Goal: Understand process/instructions: Learn about a topic

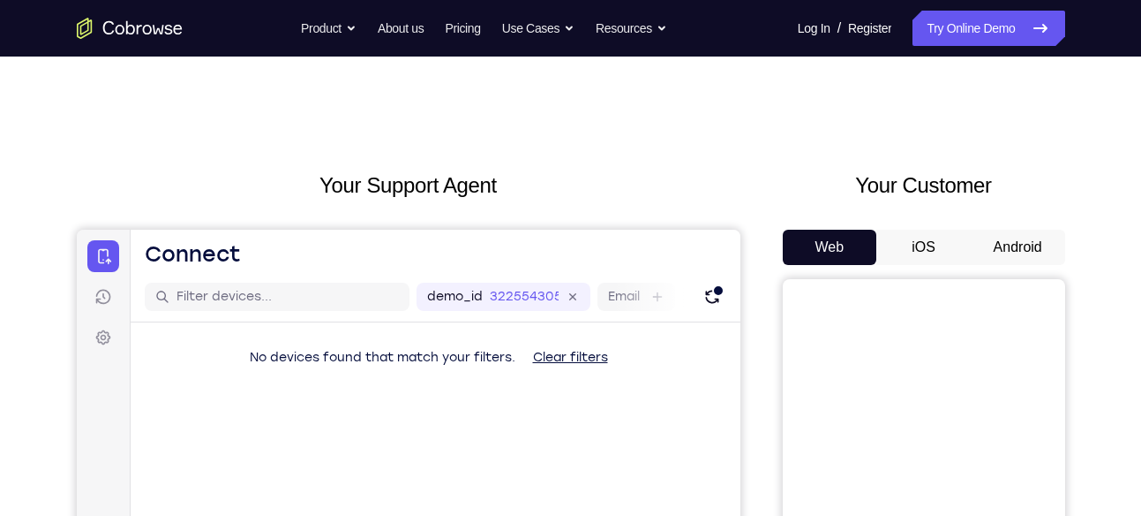
click at [1005, 252] on button "Android" at bounding box center [1018, 247] width 94 height 35
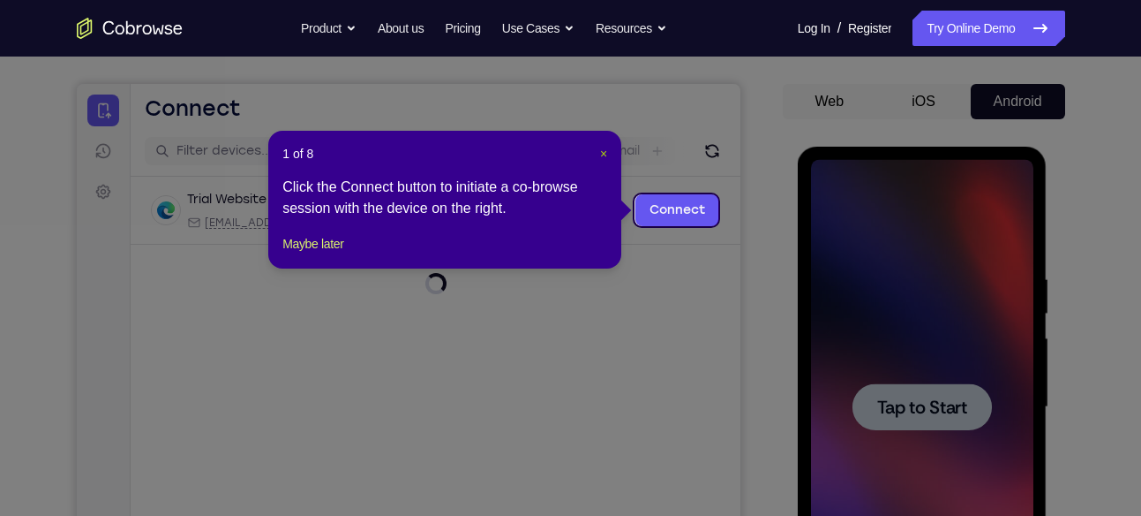
click at [606, 160] on span "×" at bounding box center [603, 154] width 7 height 14
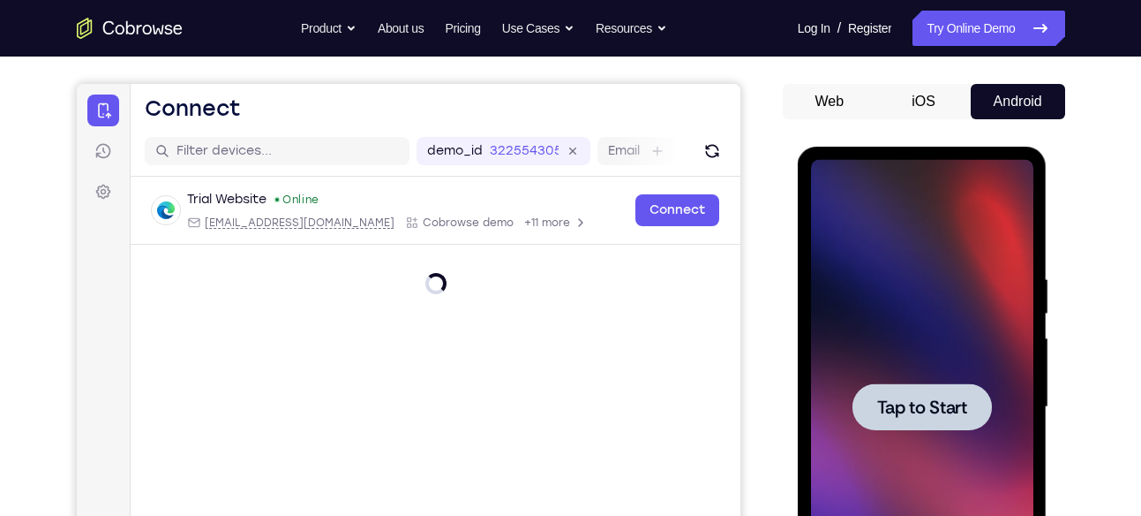
click at [941, 373] on div at bounding box center [922, 407] width 222 height 494
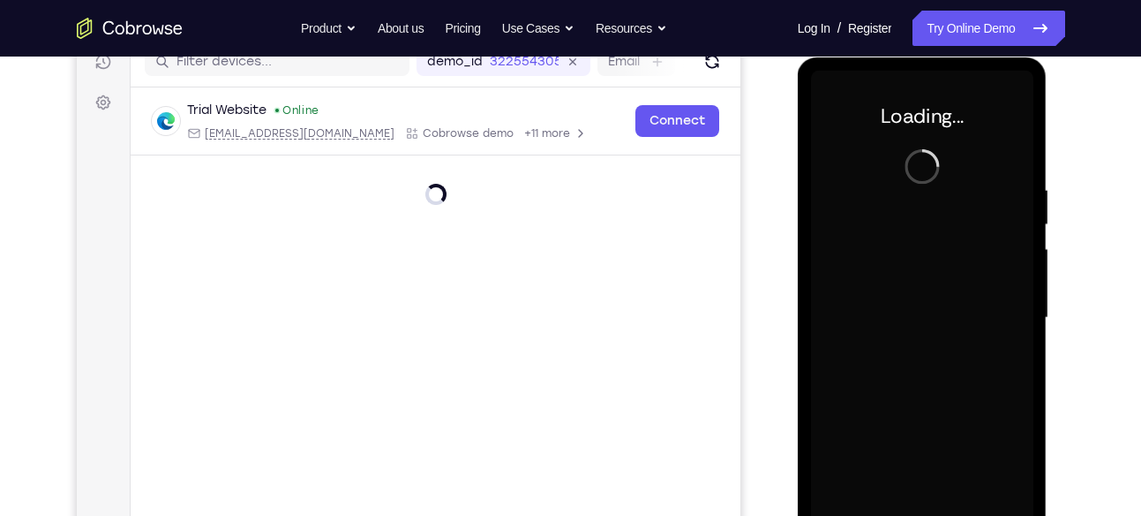
scroll to position [236, 0]
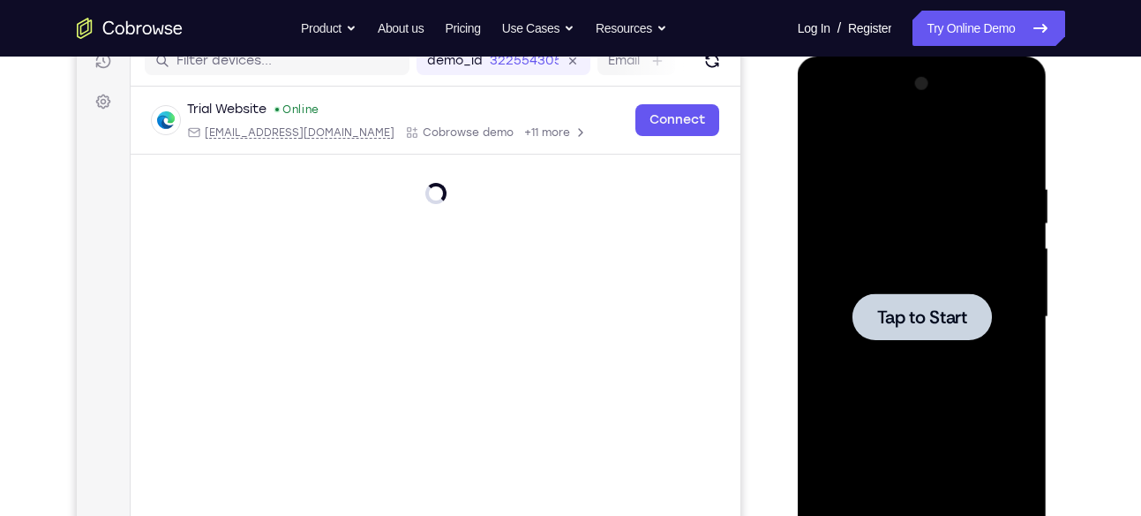
click at [907, 296] on div at bounding box center [922, 316] width 139 height 47
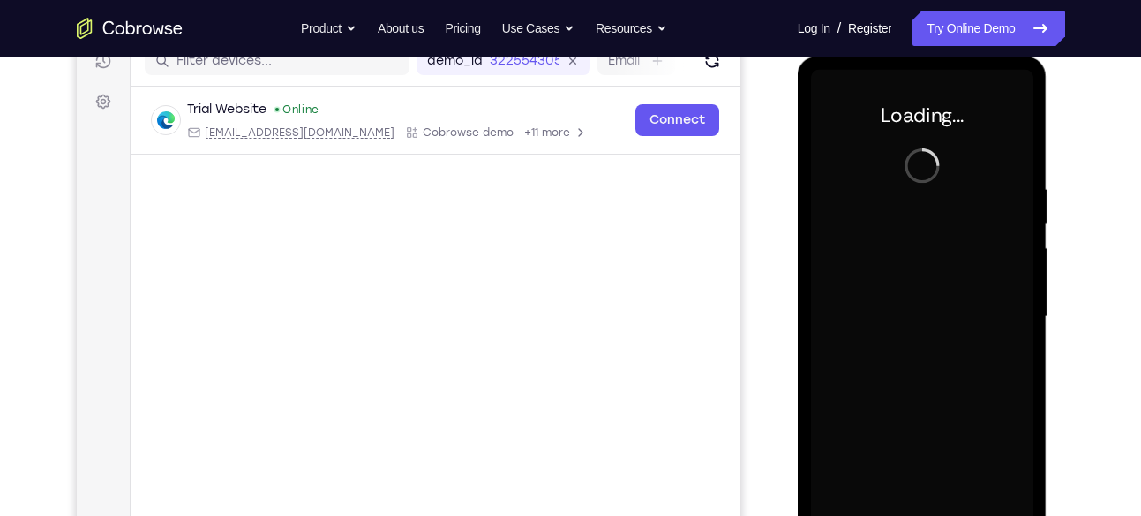
click at [907, 296] on div at bounding box center [922, 317] width 222 height 494
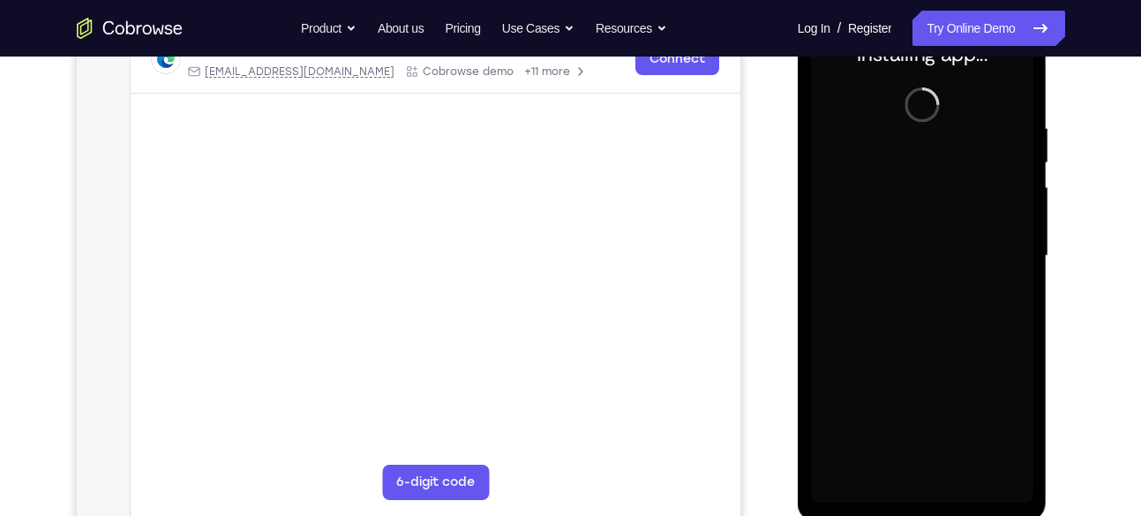
scroll to position [281, 0]
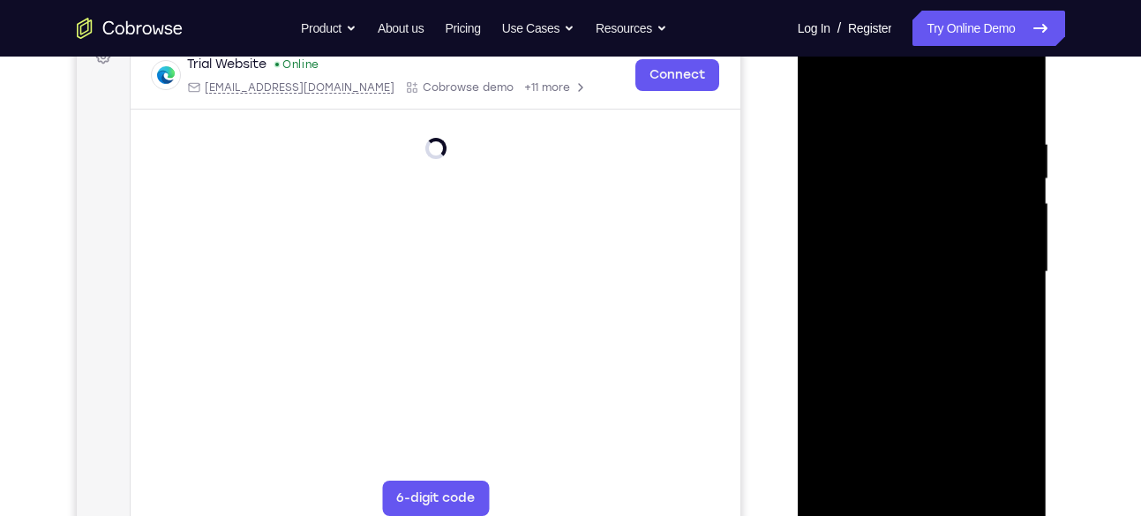
click at [930, 502] on div at bounding box center [922, 272] width 222 height 494
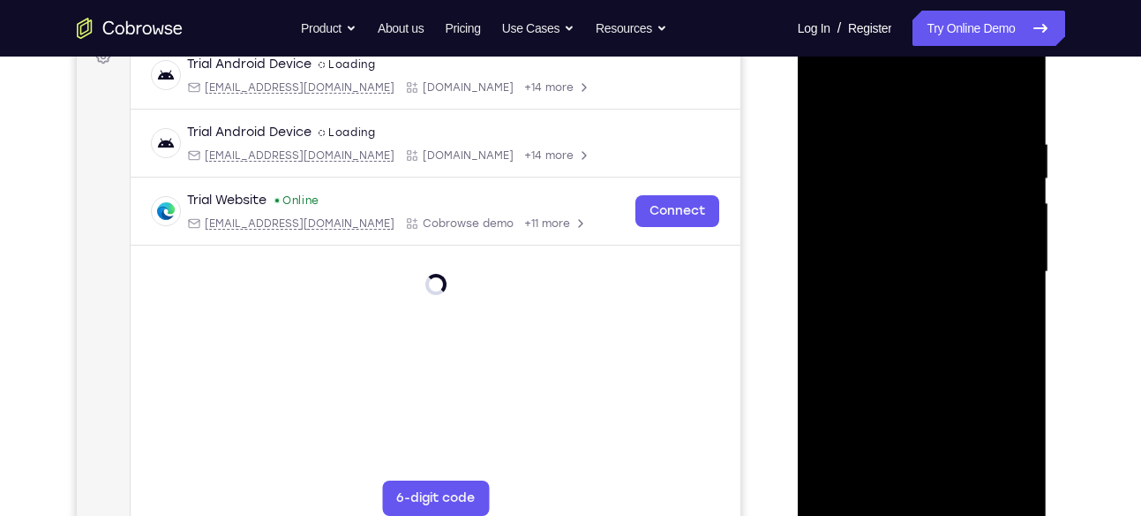
click at [1003, 429] on div at bounding box center [922, 272] width 222 height 494
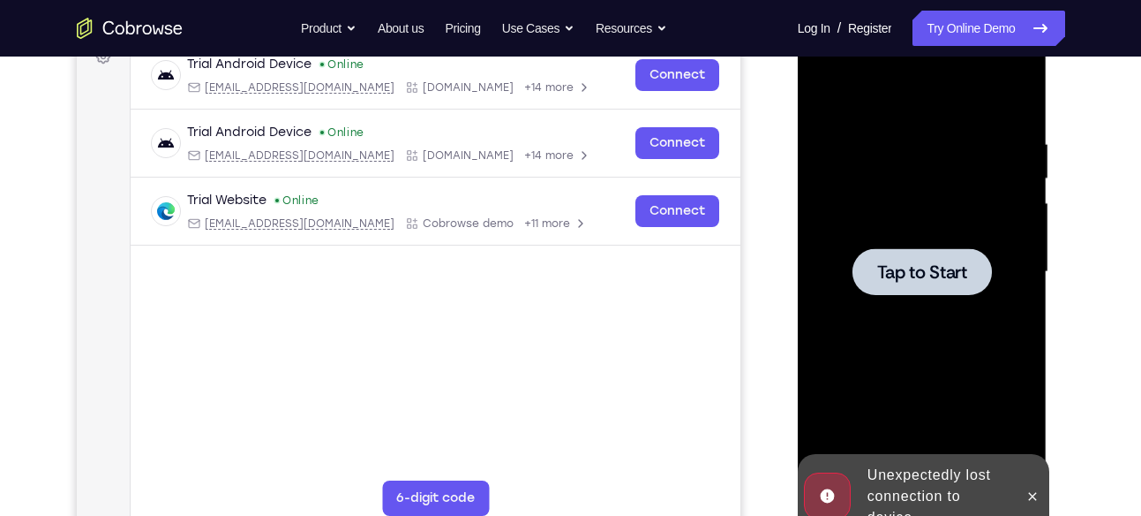
click at [966, 246] on div at bounding box center [922, 272] width 222 height 494
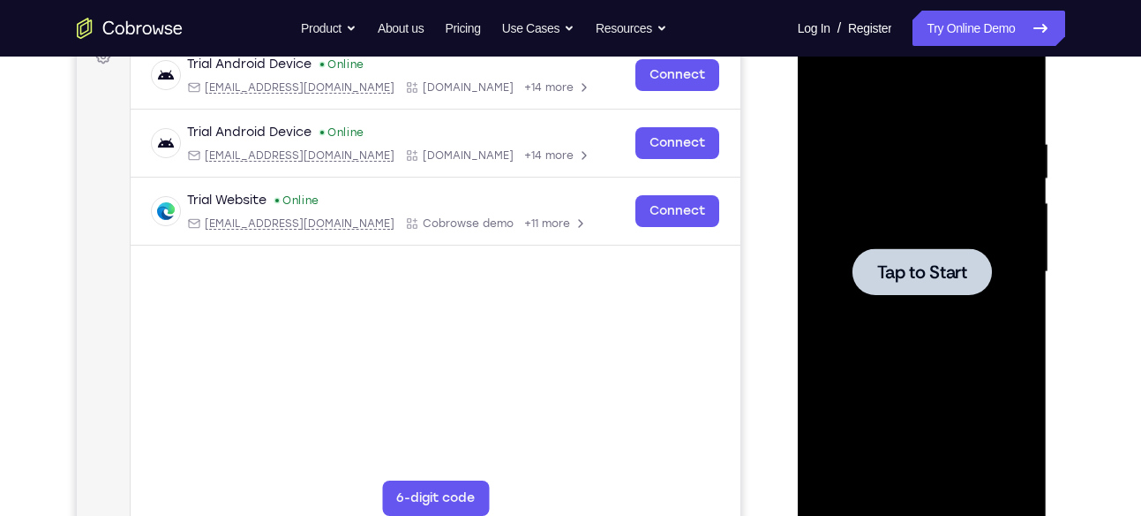
click at [934, 289] on div at bounding box center [922, 271] width 139 height 47
click at [874, 212] on div at bounding box center [922, 272] width 222 height 494
click at [885, 146] on div at bounding box center [922, 272] width 222 height 494
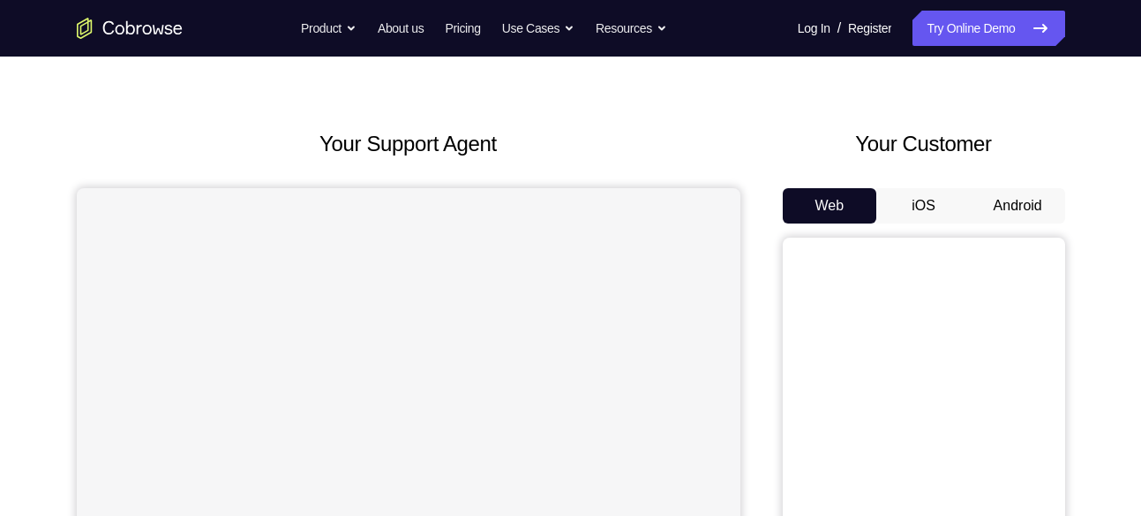
click at [1013, 222] on button "Android" at bounding box center [1018, 205] width 94 height 35
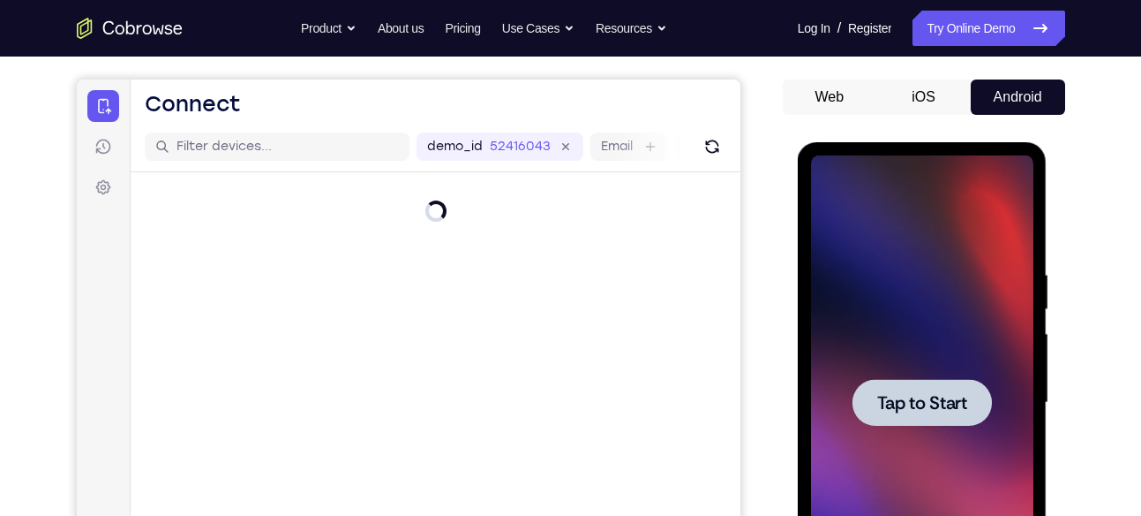
click at [894, 326] on div at bounding box center [922, 402] width 222 height 494
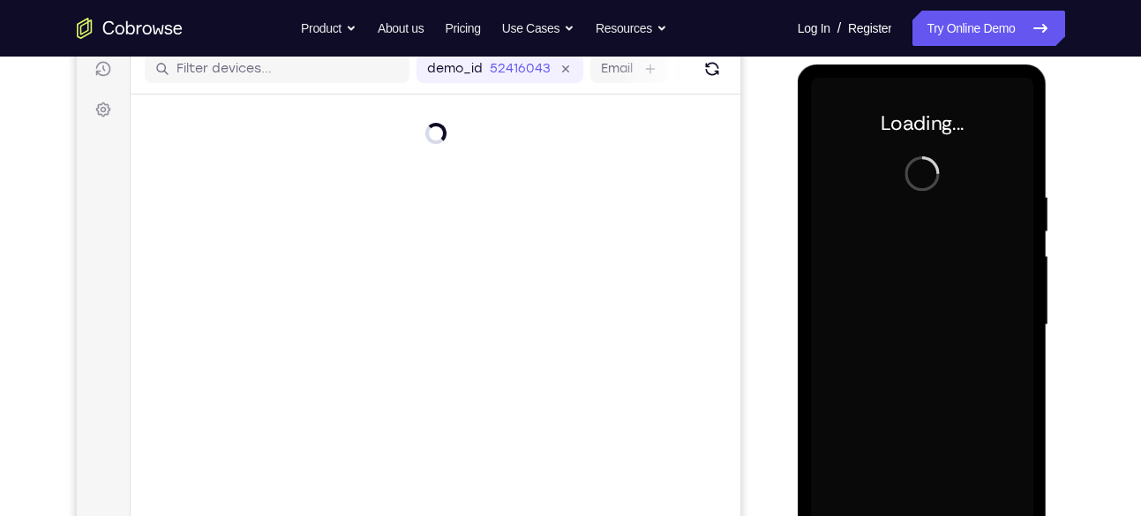
scroll to position [237, 0]
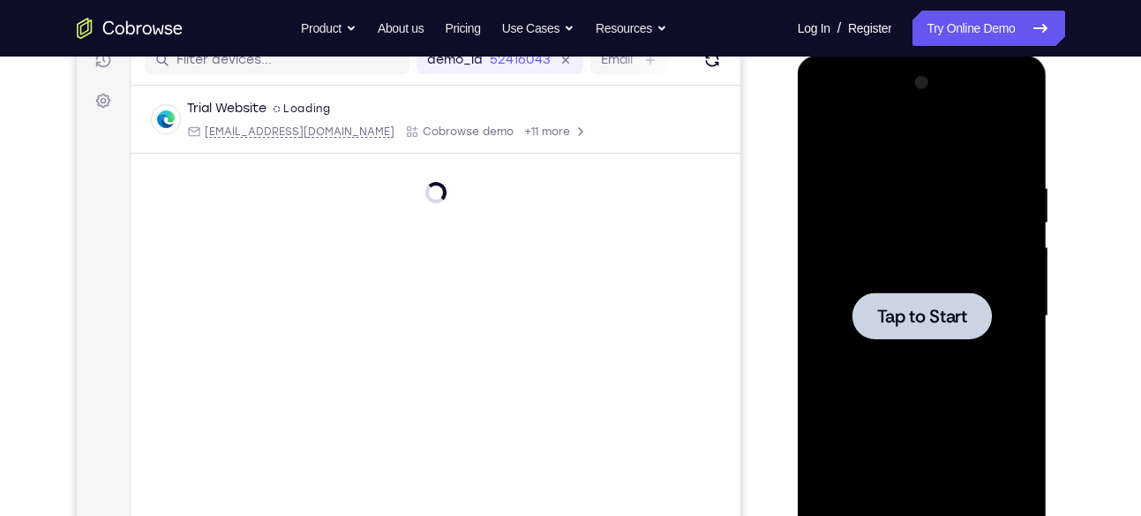
click at [1009, 311] on div at bounding box center [922, 316] width 222 height 494
click at [864, 271] on div at bounding box center [922, 316] width 222 height 494
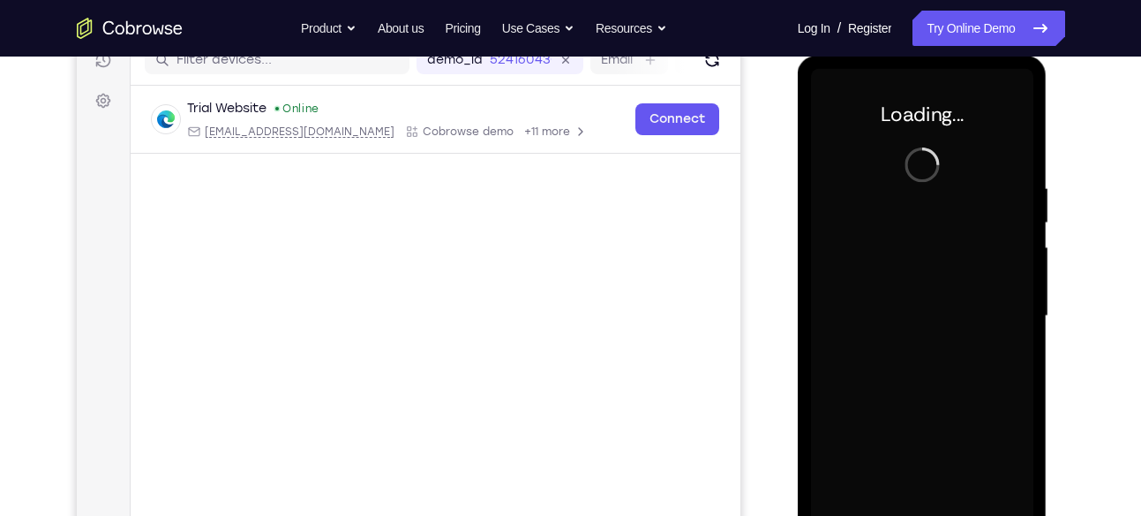
click at [864, 271] on div at bounding box center [922, 316] width 222 height 494
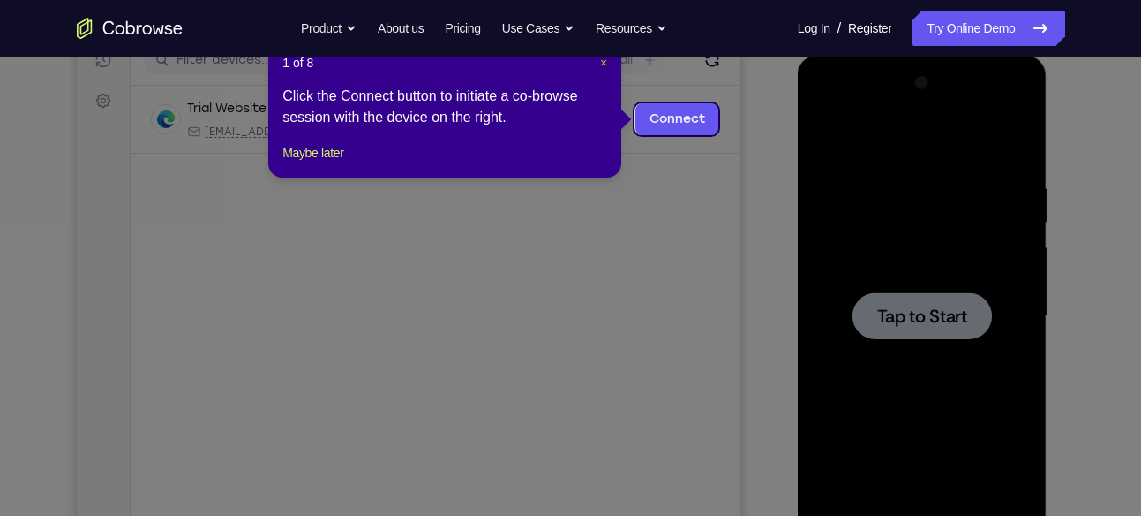
click at [600, 60] on span "×" at bounding box center [603, 63] width 7 height 14
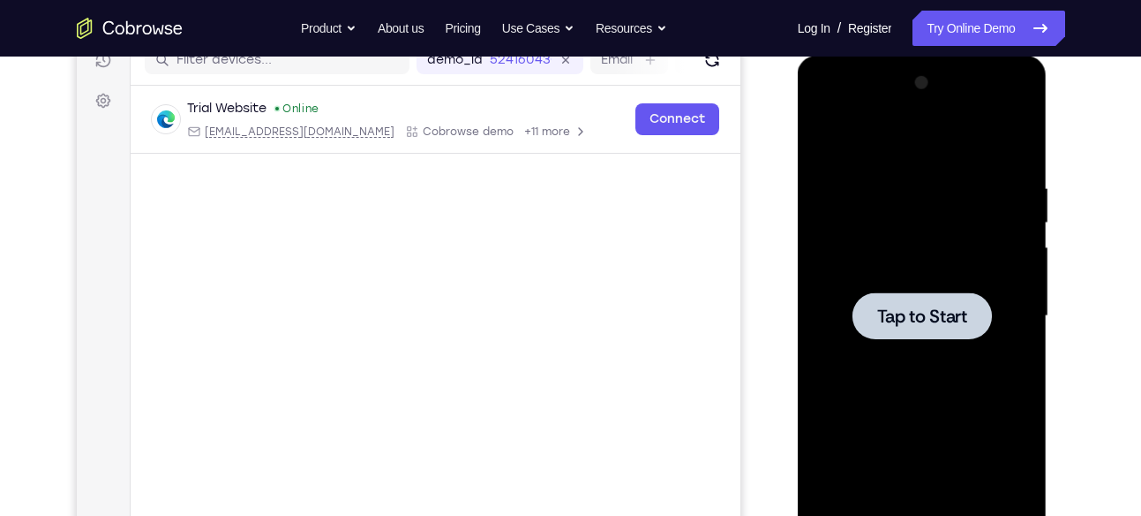
click at [948, 278] on div at bounding box center [922, 316] width 222 height 494
click at [938, 297] on div at bounding box center [922, 315] width 139 height 47
click at [967, 295] on div at bounding box center [922, 315] width 139 height 47
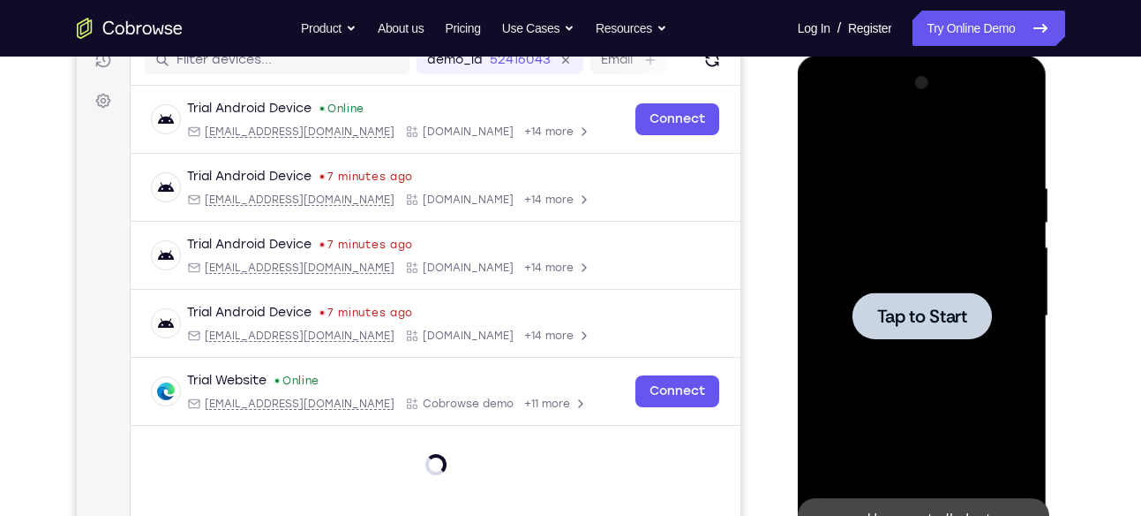
click at [994, 312] on div at bounding box center [922, 316] width 222 height 494
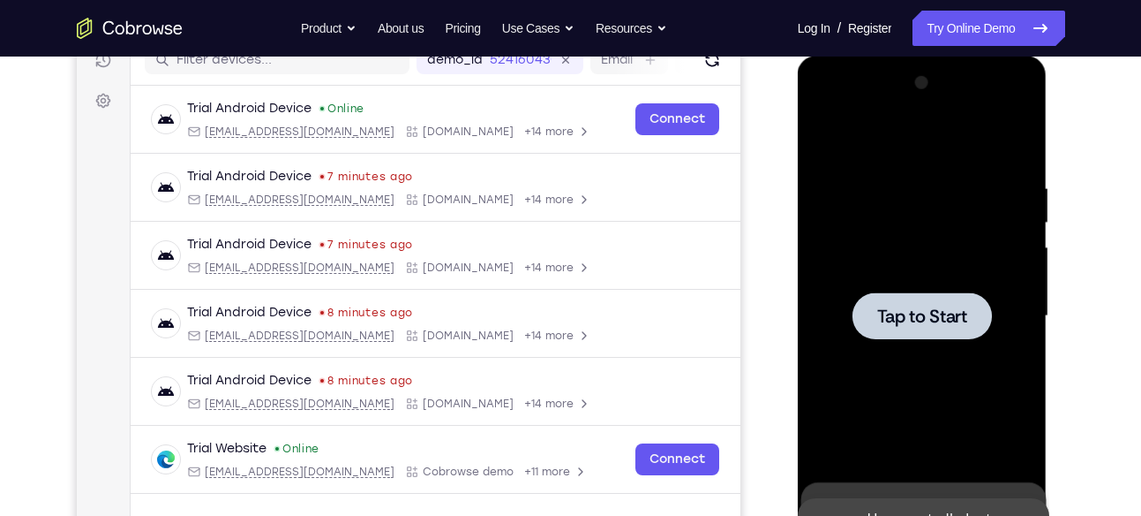
click at [926, 229] on div at bounding box center [922, 316] width 222 height 494
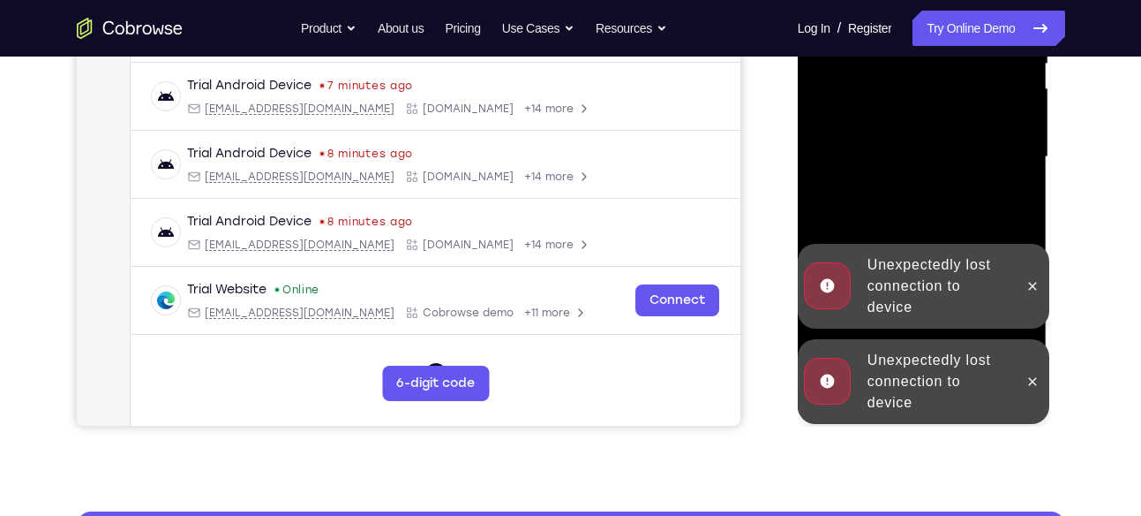
scroll to position [396, 0]
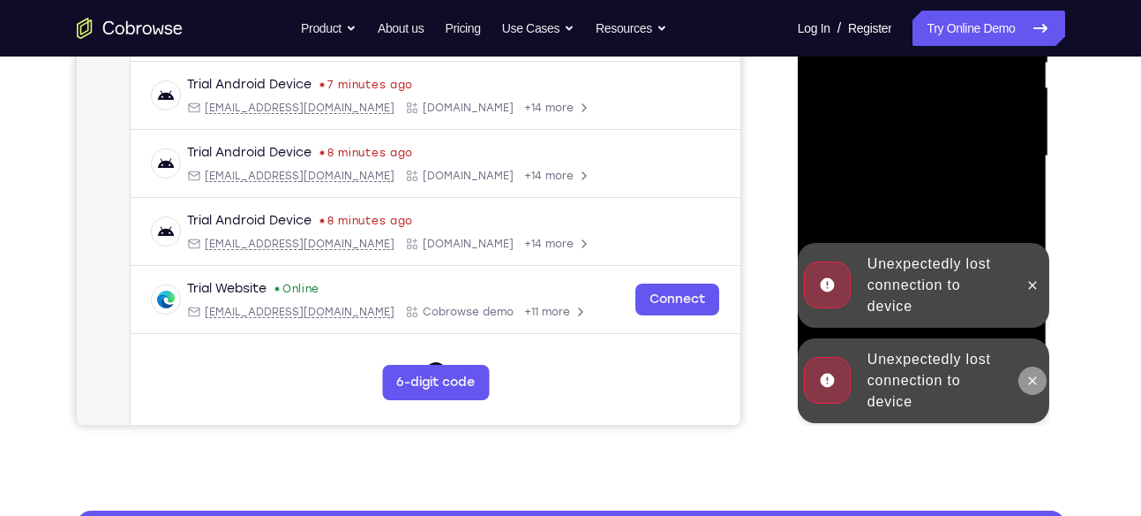
click at [1037, 388] on button at bounding box center [1033, 380] width 28 height 28
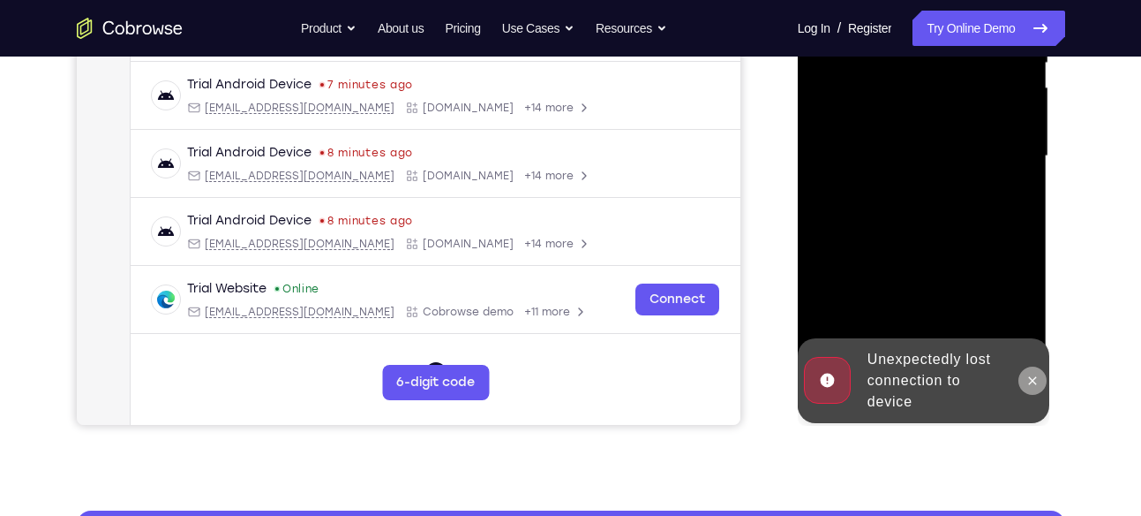
click at [1029, 380] on icon at bounding box center [1033, 380] width 14 height 14
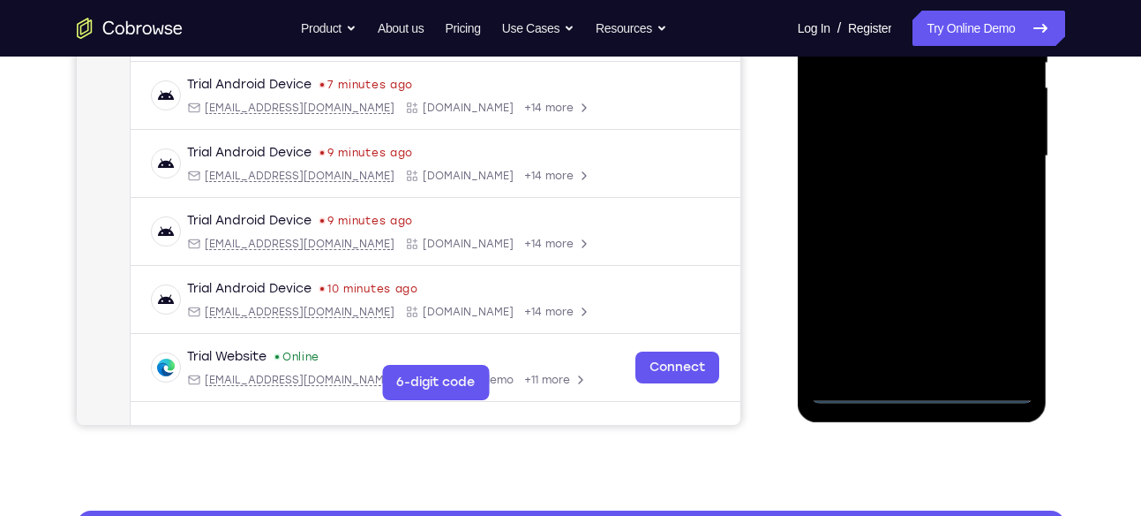
click at [920, 393] on div at bounding box center [922, 156] width 222 height 494
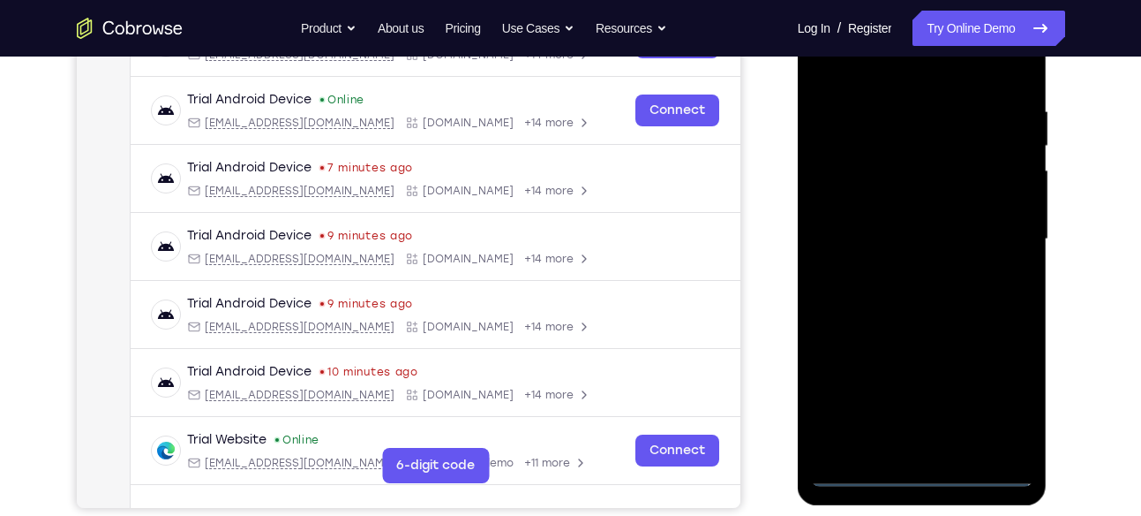
scroll to position [311, 0]
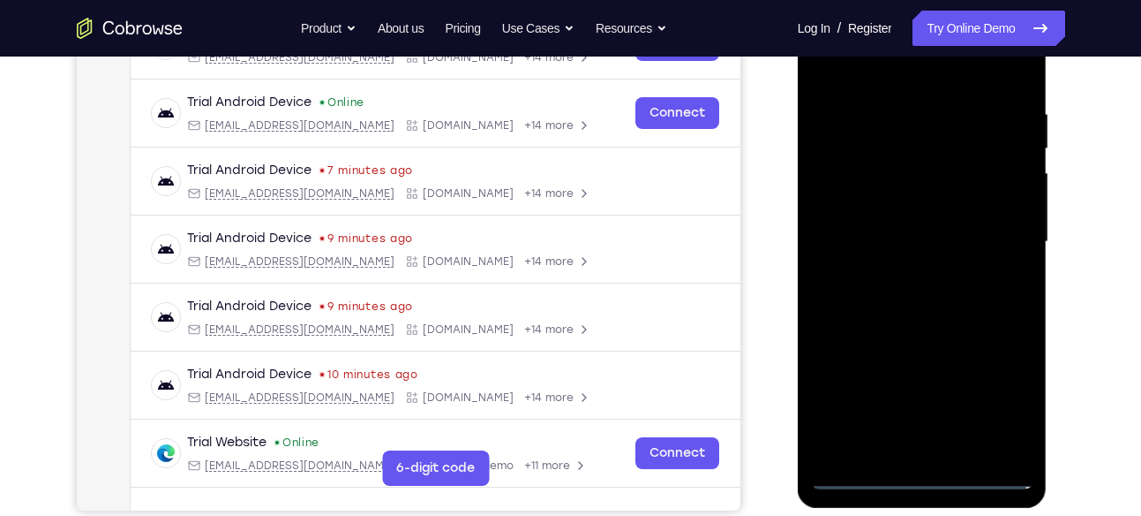
click at [991, 398] on div at bounding box center [922, 242] width 222 height 494
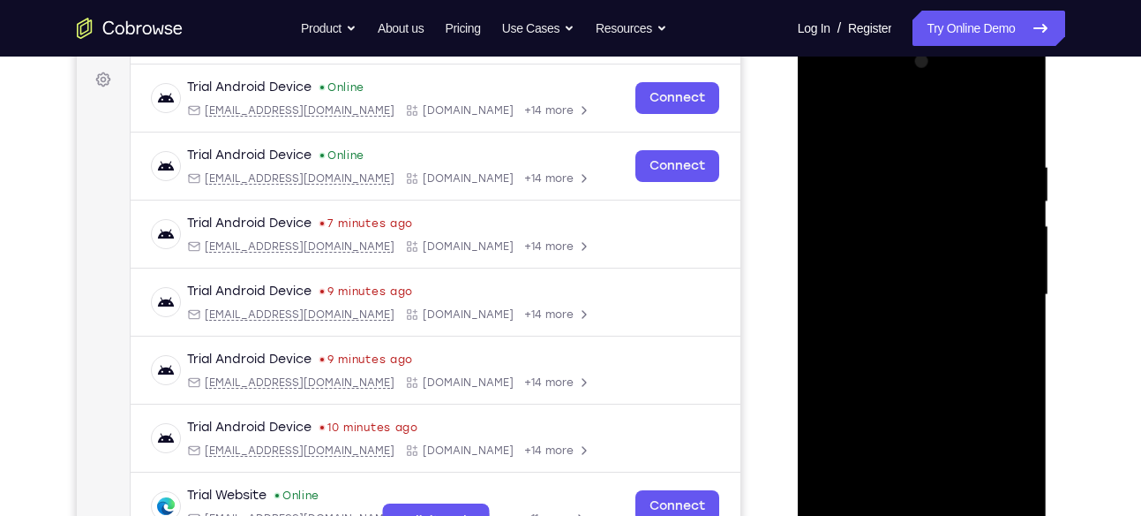
scroll to position [257, 0]
click at [1010, 449] on div at bounding box center [922, 296] width 222 height 494
click at [875, 124] on div at bounding box center [922, 296] width 222 height 494
click at [1001, 287] on div at bounding box center [922, 296] width 222 height 494
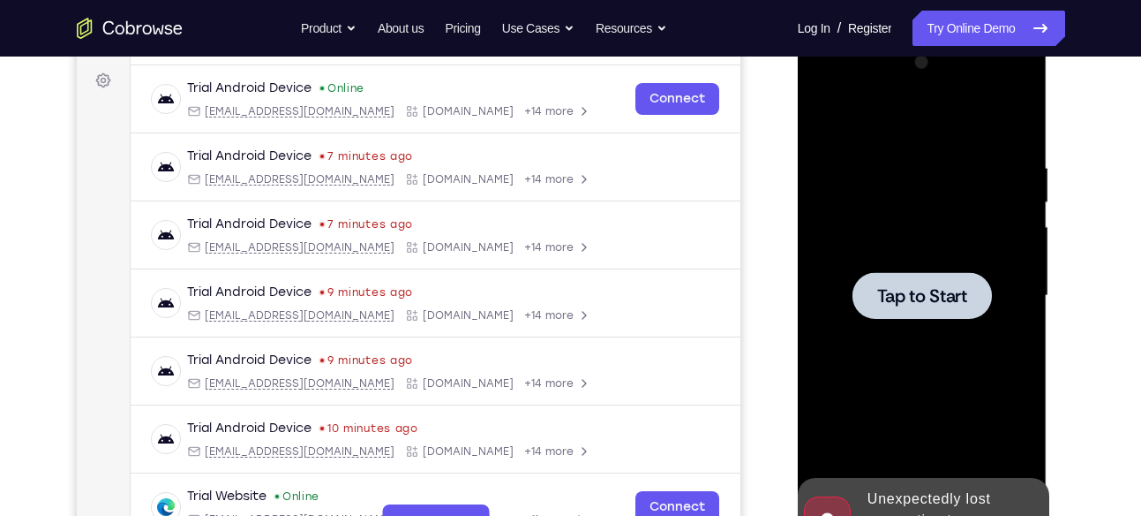
click at [896, 235] on div at bounding box center [922, 296] width 222 height 494
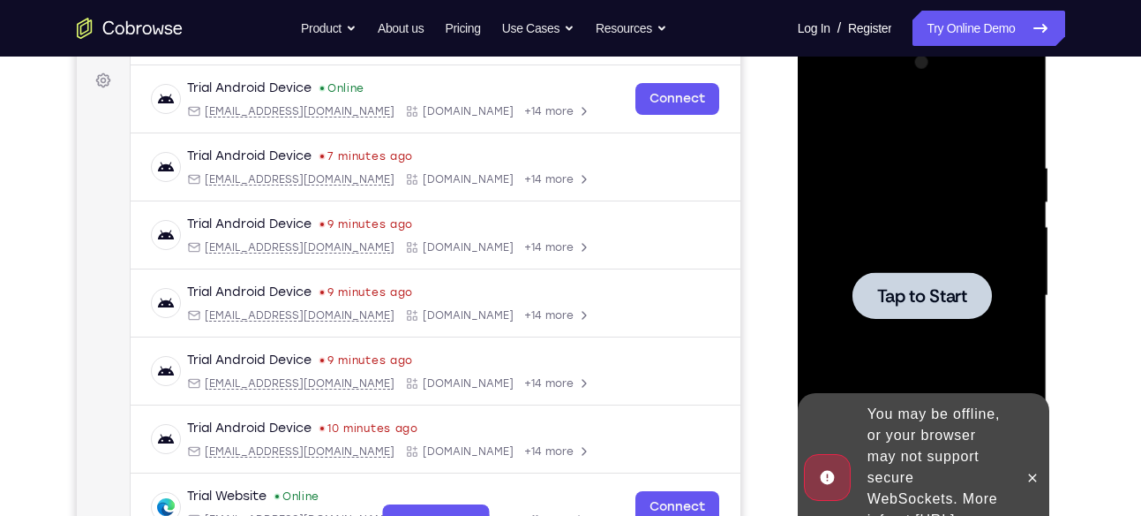
click at [944, 257] on div at bounding box center [922, 296] width 222 height 494
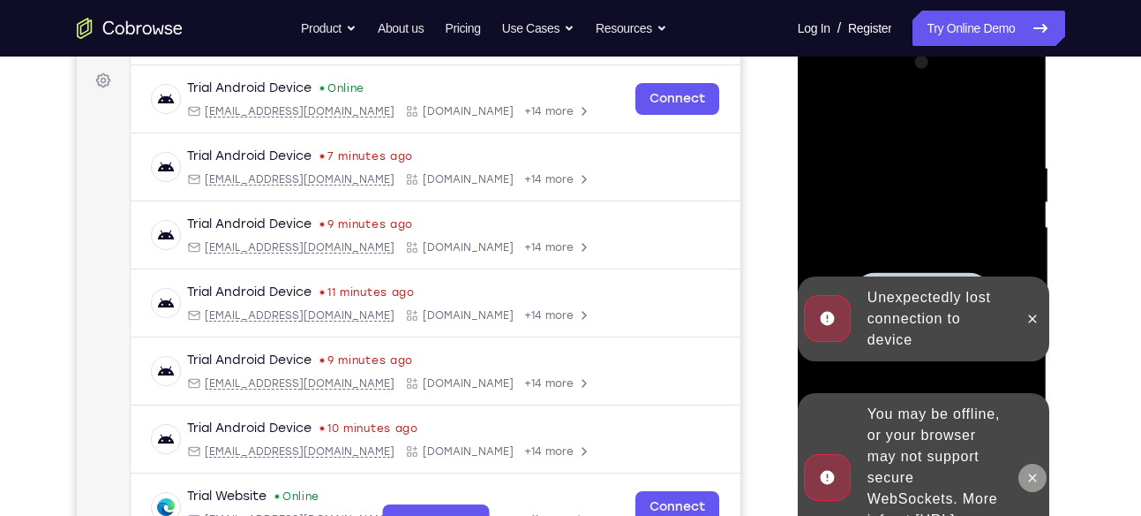
click at [1027, 471] on icon at bounding box center [1033, 478] width 14 height 14
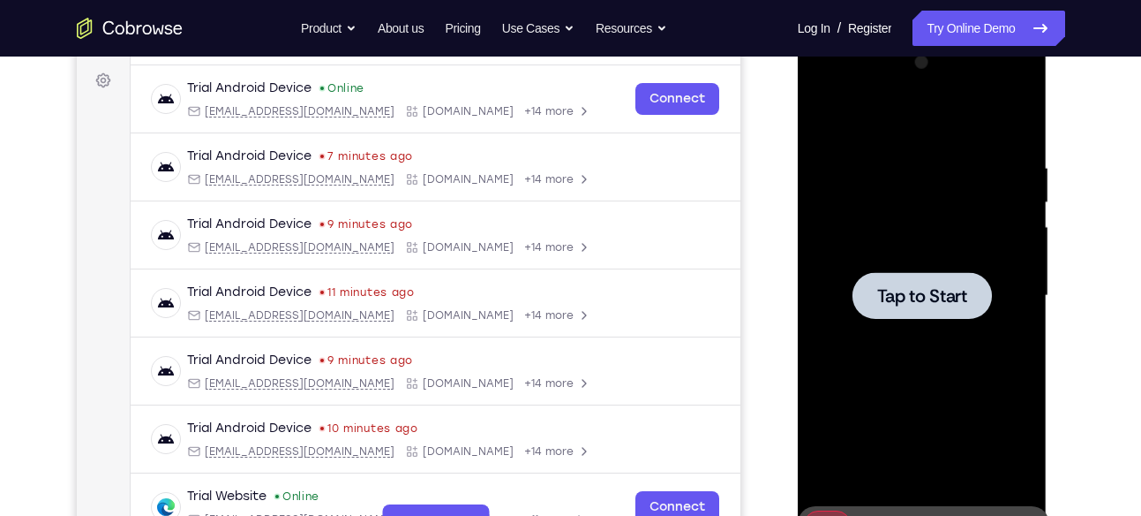
click at [945, 290] on span "Tap to Start" at bounding box center [923, 296] width 90 height 18
click at [914, 267] on div at bounding box center [922, 296] width 222 height 494
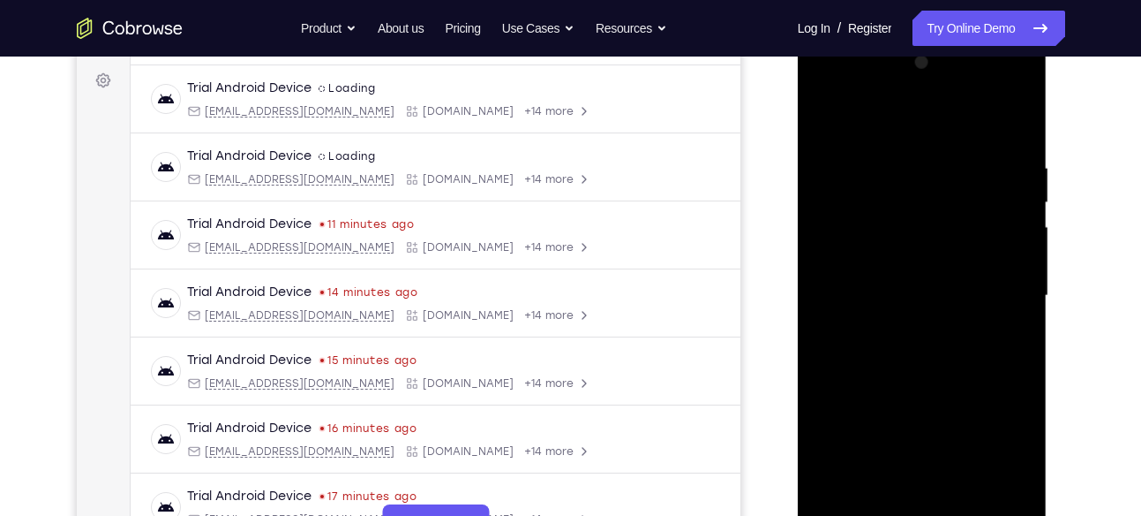
scroll to position [320, 0]
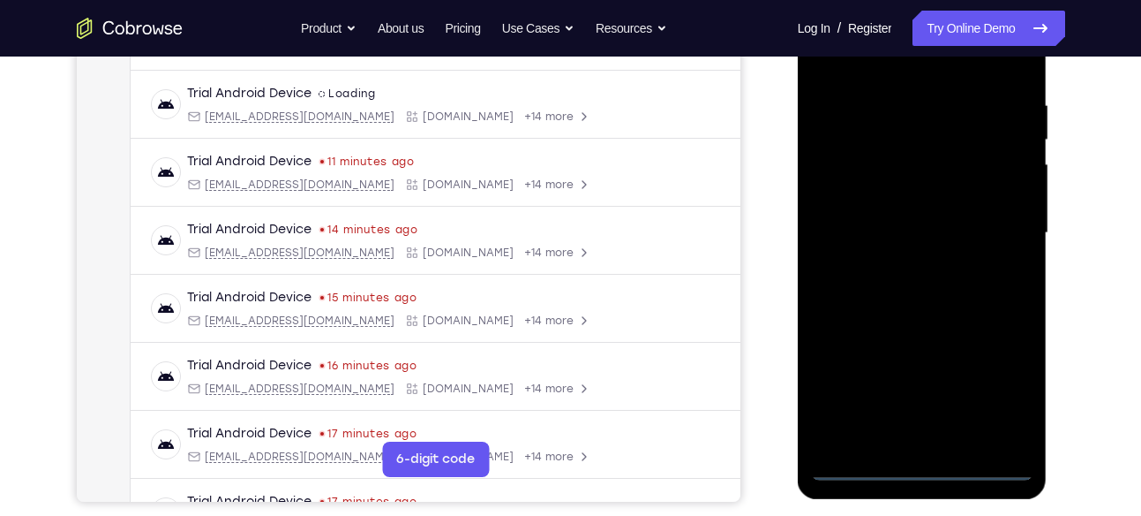
click at [928, 471] on div at bounding box center [922, 233] width 222 height 494
click at [1010, 374] on div at bounding box center [922, 233] width 222 height 494
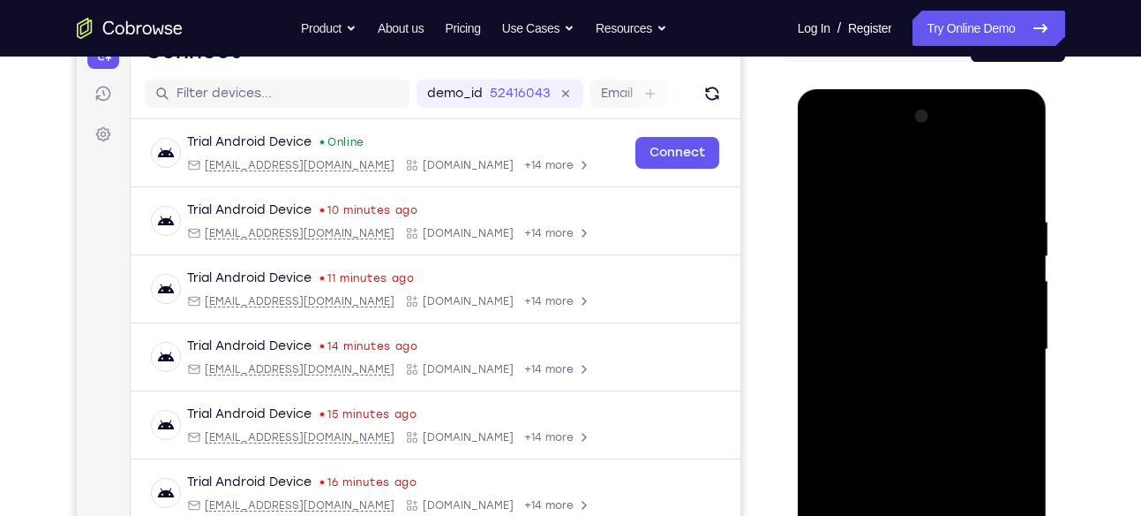
scroll to position [202, 0]
click at [860, 177] on div at bounding box center [922, 350] width 222 height 494
click at [888, 159] on div at bounding box center [922, 350] width 222 height 494
click at [996, 343] on div at bounding box center [922, 350] width 222 height 494
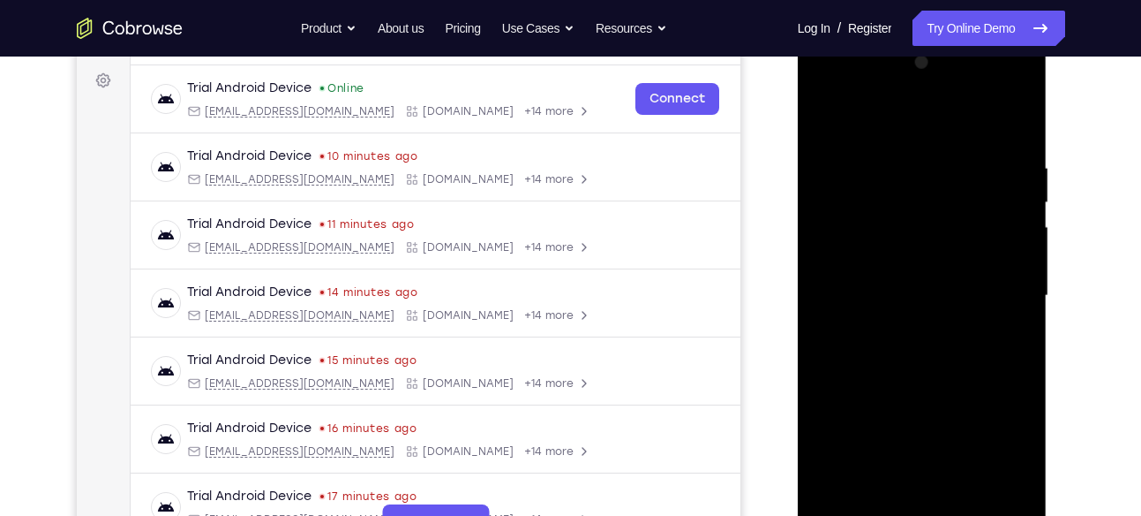
scroll to position [254, 0]
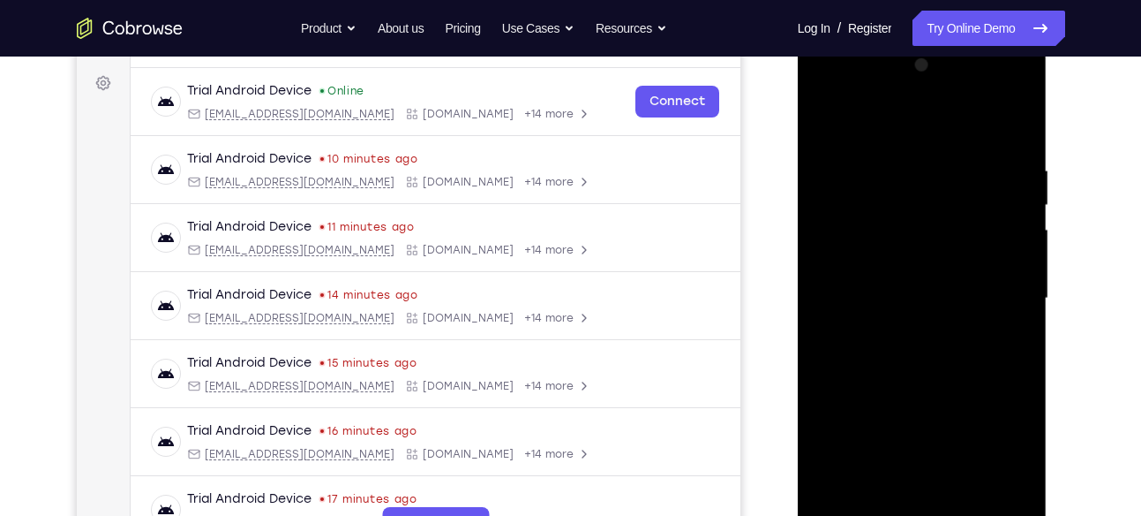
click at [909, 328] on div at bounding box center [922, 298] width 222 height 494
click at [913, 386] on div at bounding box center [922, 298] width 222 height 494
click at [930, 387] on div at bounding box center [922, 298] width 222 height 494
click at [889, 277] on div at bounding box center [922, 298] width 222 height 494
click at [931, 285] on div at bounding box center [922, 298] width 222 height 494
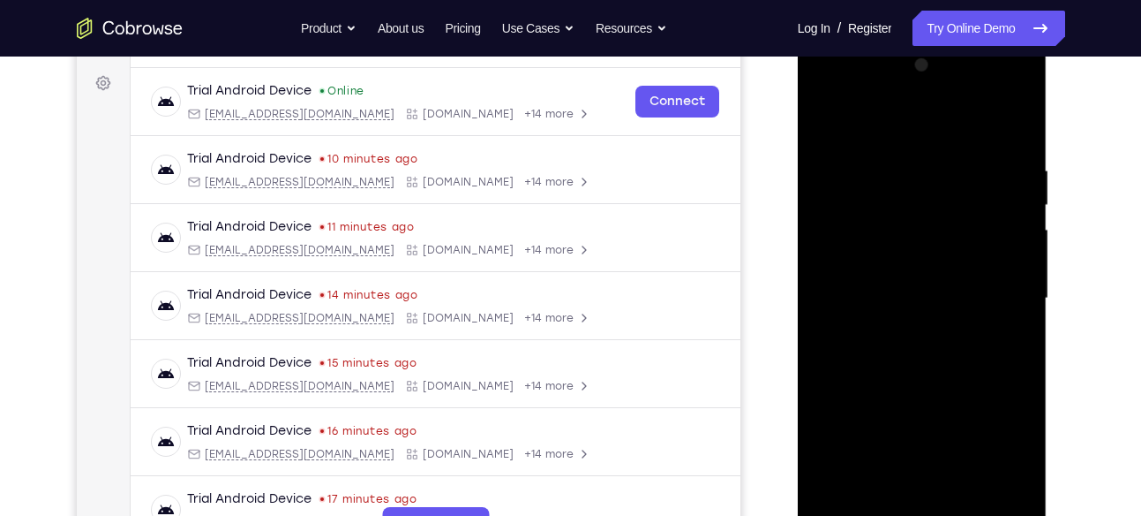
click at [873, 286] on div at bounding box center [922, 298] width 222 height 494
click at [895, 317] on div at bounding box center [922, 298] width 222 height 494
click at [928, 499] on div at bounding box center [922, 298] width 222 height 494
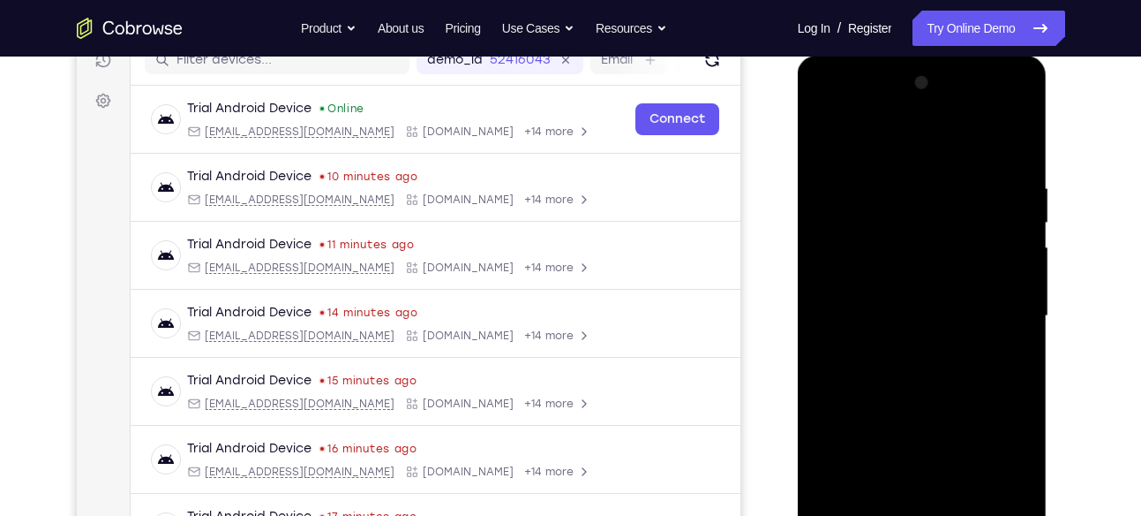
scroll to position [236, 0]
click at [927, 264] on div at bounding box center [922, 317] width 222 height 494
click at [878, 102] on div at bounding box center [922, 317] width 222 height 494
click at [899, 352] on div at bounding box center [922, 317] width 222 height 494
click at [948, 403] on div at bounding box center [922, 317] width 222 height 494
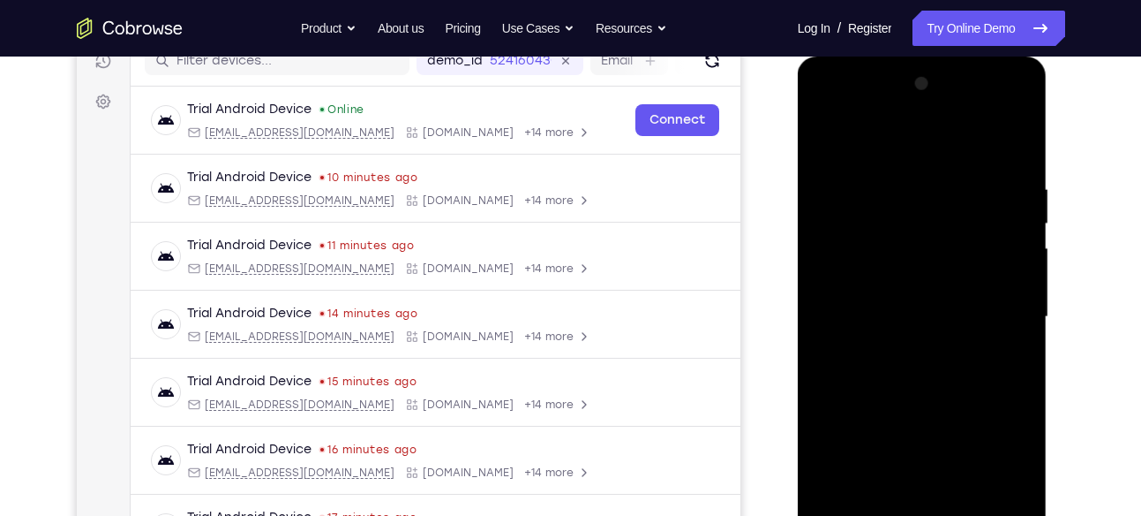
click at [953, 305] on div at bounding box center [922, 317] width 222 height 494
click at [897, 259] on div at bounding box center [922, 317] width 222 height 494
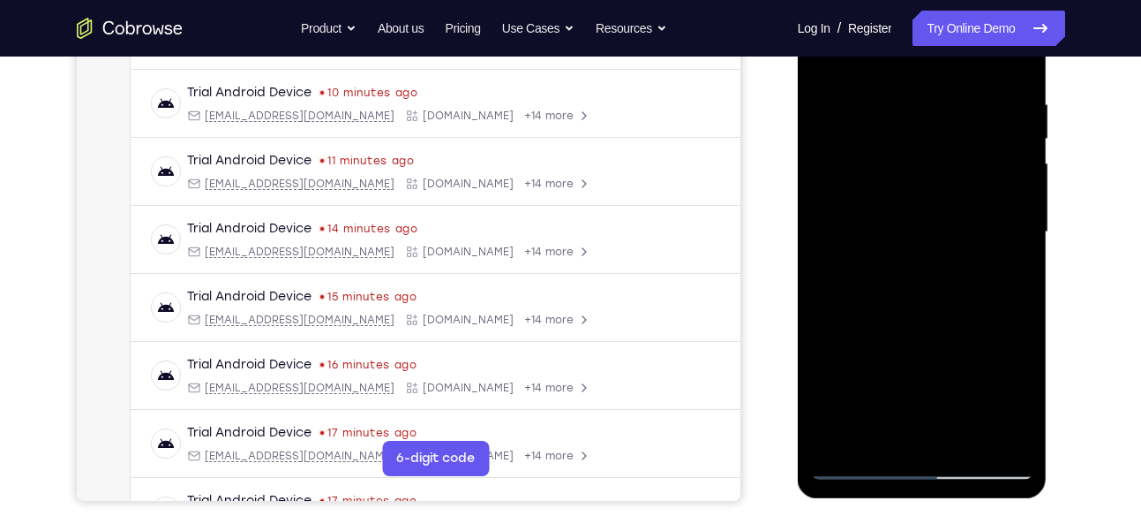
scroll to position [247, 0]
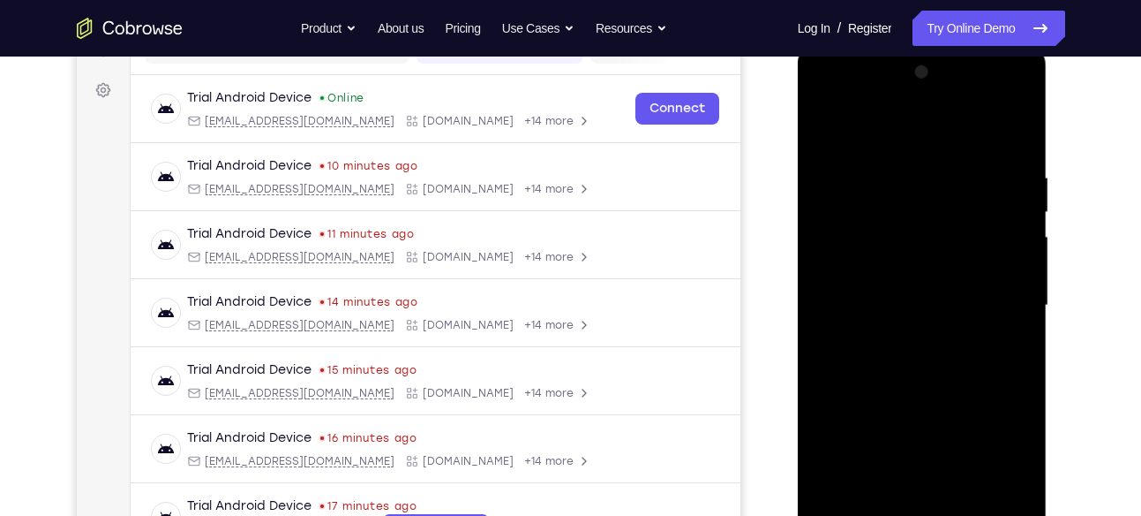
click at [904, 272] on div at bounding box center [922, 305] width 222 height 494
drag, startPoint x: 904, startPoint y: 260, endPoint x: 904, endPoint y: 272, distance: 11.5
click at [904, 272] on div at bounding box center [922, 305] width 222 height 494
click at [900, 274] on div at bounding box center [922, 305] width 222 height 494
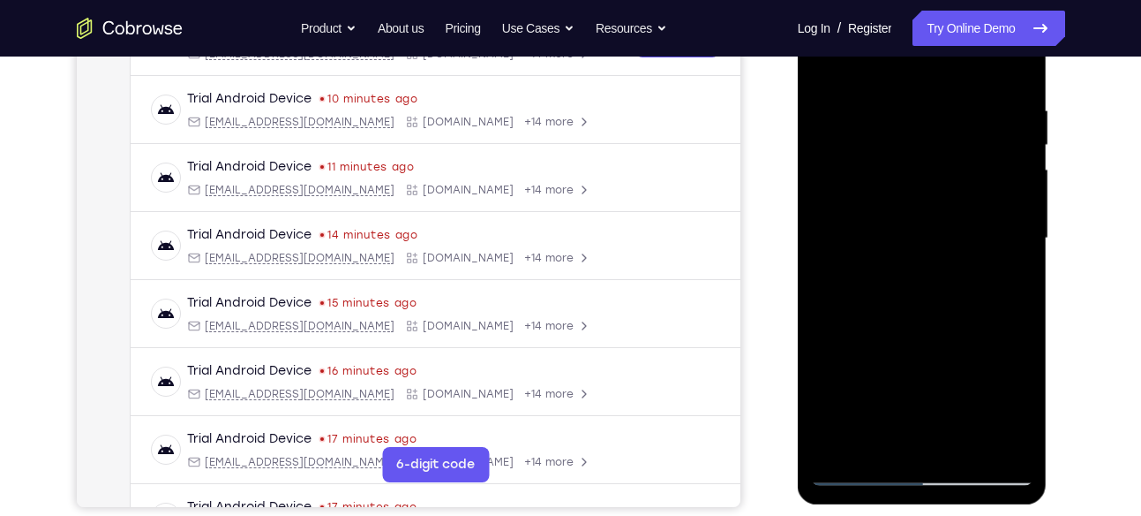
scroll to position [339, 0]
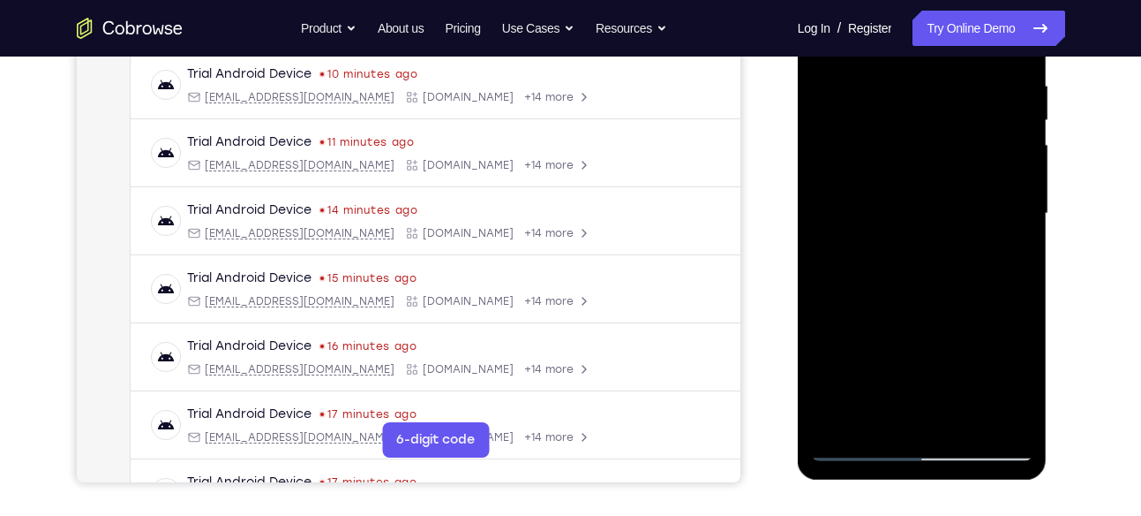
click at [923, 289] on div at bounding box center [922, 213] width 222 height 494
click at [877, 418] on div at bounding box center [922, 213] width 222 height 494
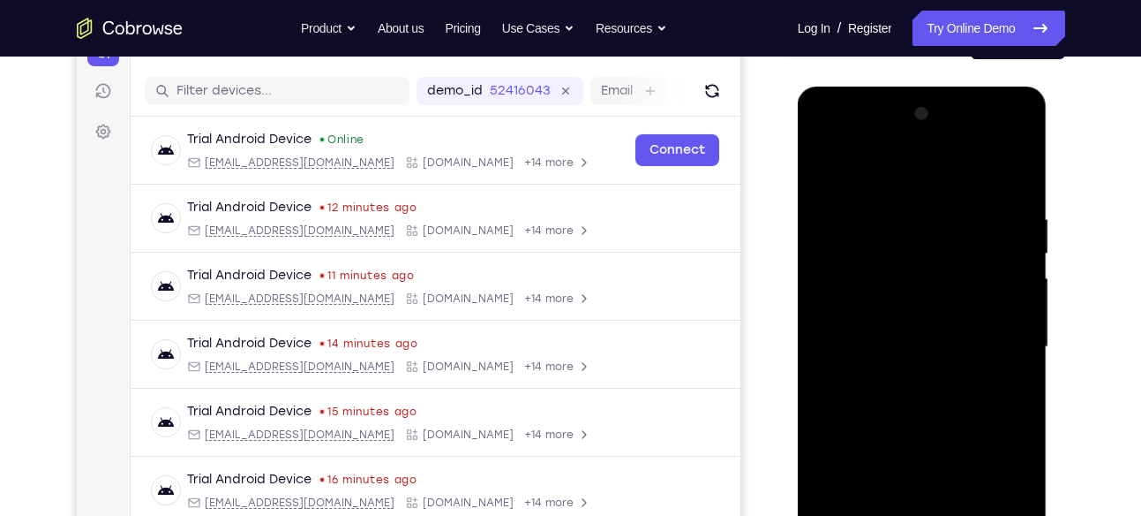
scroll to position [200, 0]
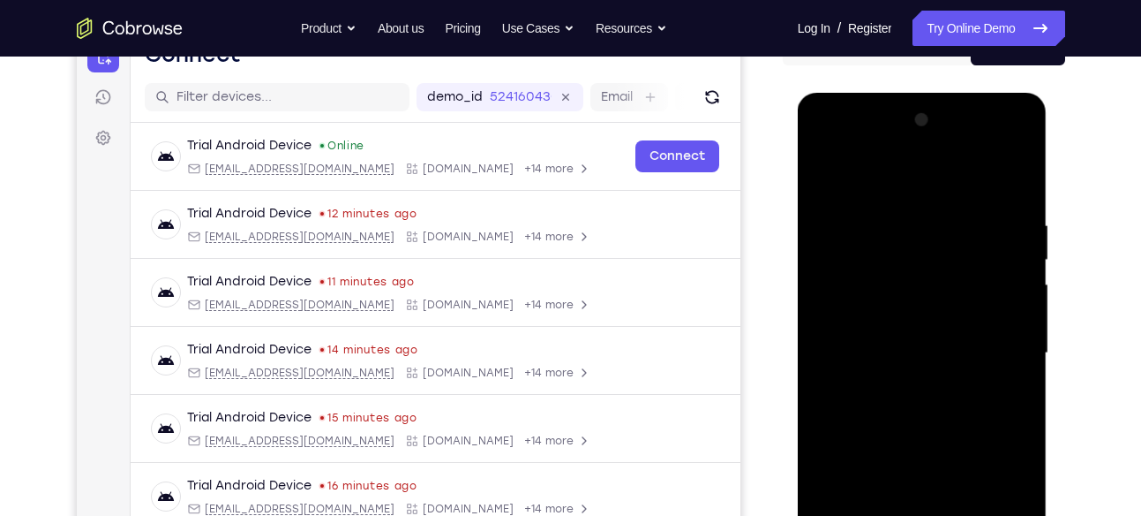
click at [862, 173] on div at bounding box center [922, 353] width 222 height 494
click at [871, 284] on div at bounding box center [922, 353] width 222 height 494
click at [858, 276] on div at bounding box center [922, 353] width 222 height 494
click at [992, 144] on div at bounding box center [922, 353] width 222 height 494
click at [826, 147] on div at bounding box center [922, 353] width 222 height 494
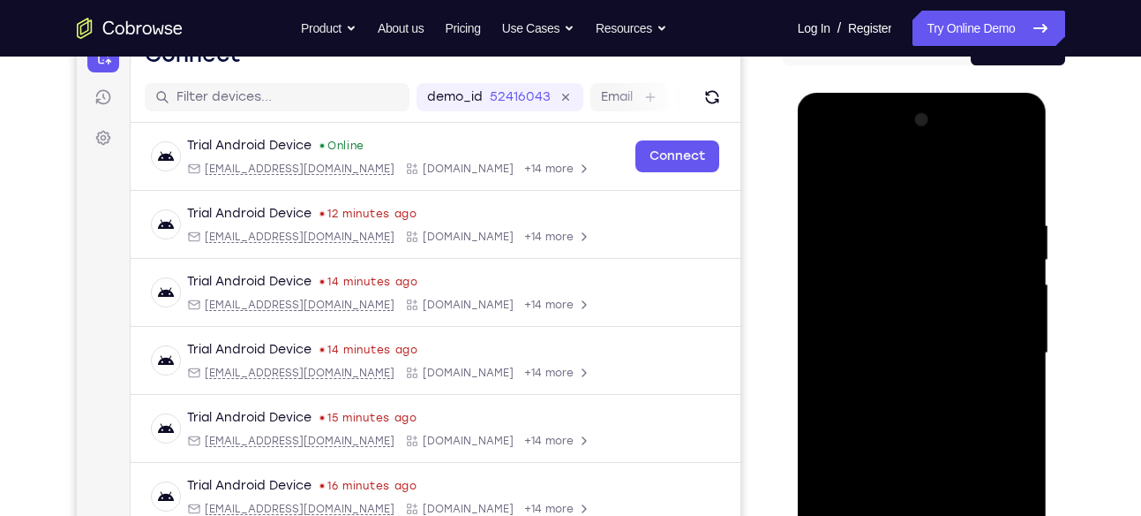
click at [852, 301] on div at bounding box center [922, 353] width 222 height 494
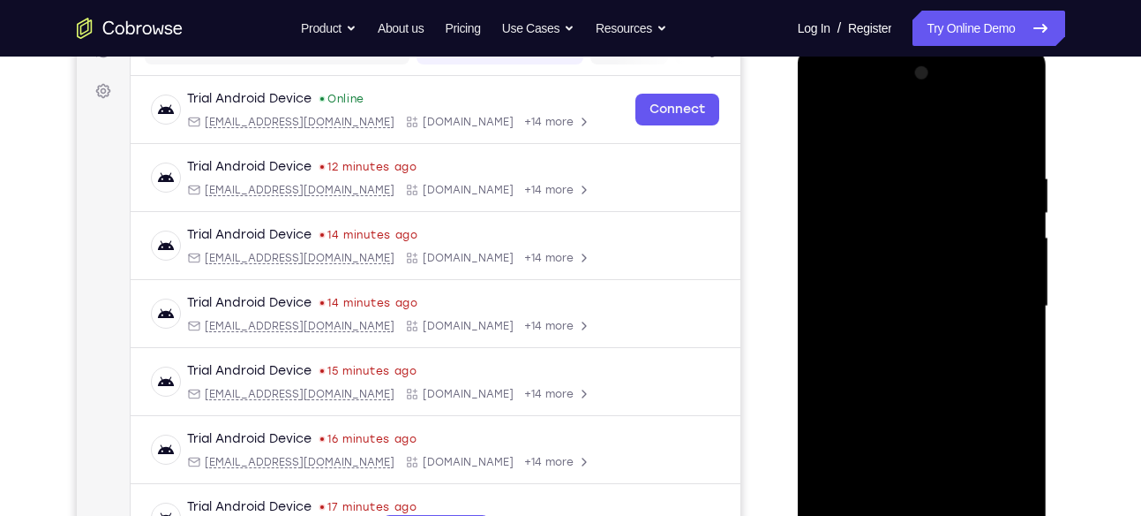
scroll to position [245, 0]
click at [993, 122] on div at bounding box center [922, 307] width 222 height 494
click at [891, 178] on div at bounding box center [922, 307] width 222 height 494
click at [998, 102] on div at bounding box center [922, 307] width 222 height 494
click at [884, 138] on div at bounding box center [922, 307] width 222 height 494
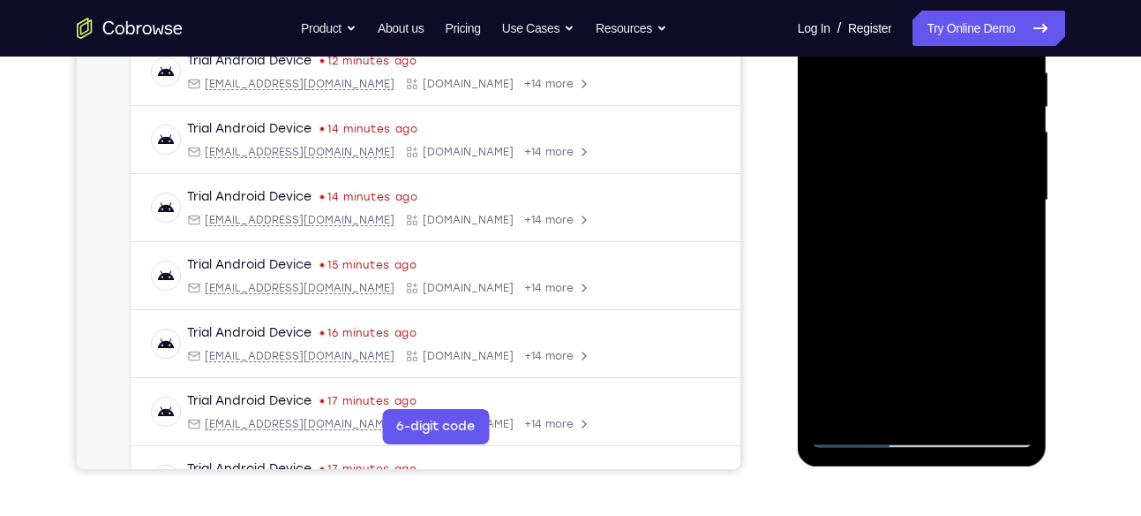
scroll to position [353, 0]
click at [835, 411] on div at bounding box center [922, 199] width 222 height 494
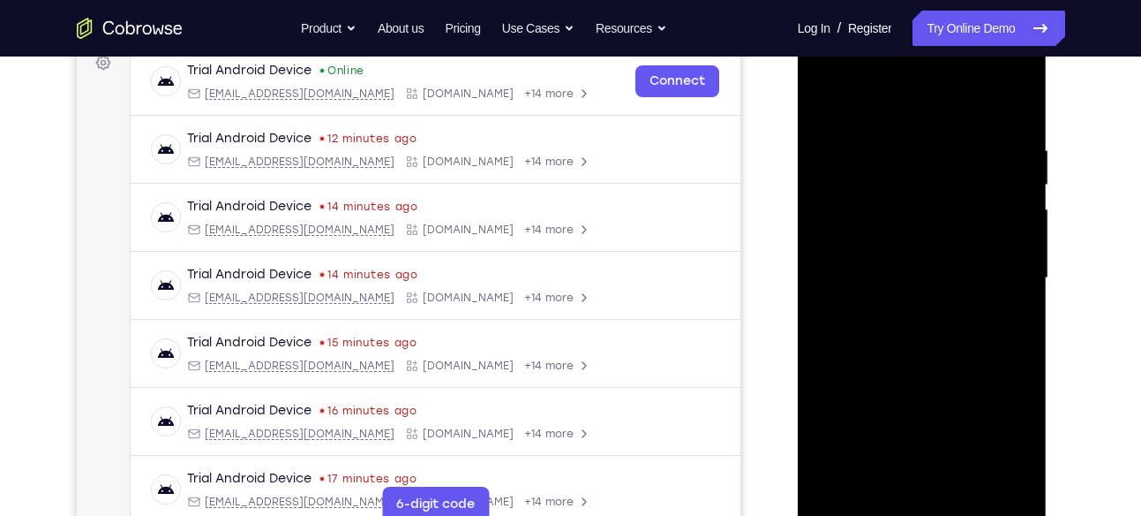
scroll to position [268, 0]
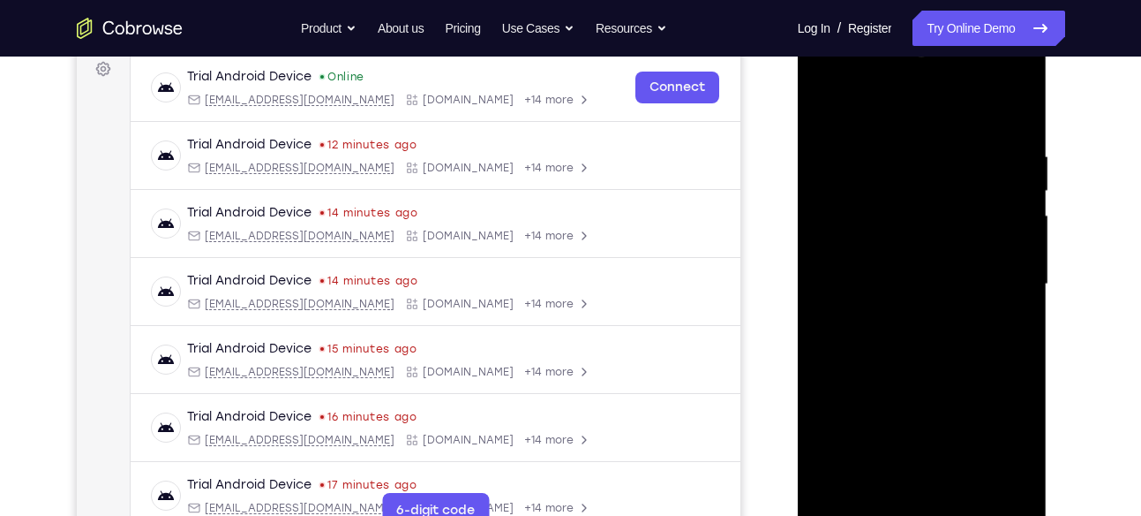
click at [1010, 107] on div at bounding box center [922, 284] width 222 height 494
click at [1021, 106] on div at bounding box center [922, 284] width 222 height 494
click at [825, 105] on div at bounding box center [922, 284] width 222 height 494
click at [889, 147] on div at bounding box center [922, 284] width 222 height 494
click at [947, 359] on div at bounding box center [922, 284] width 222 height 494
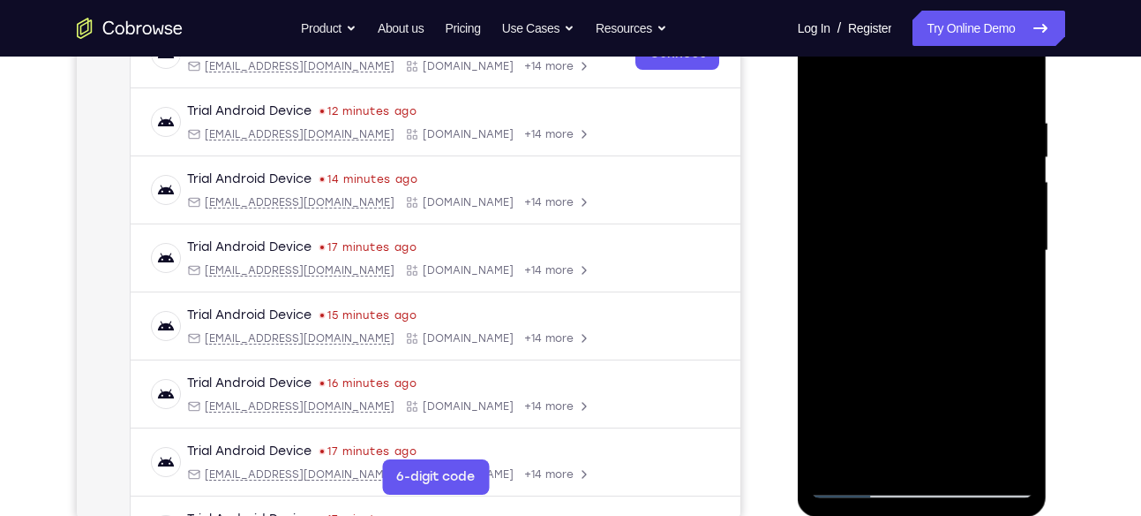
scroll to position [307, 0]
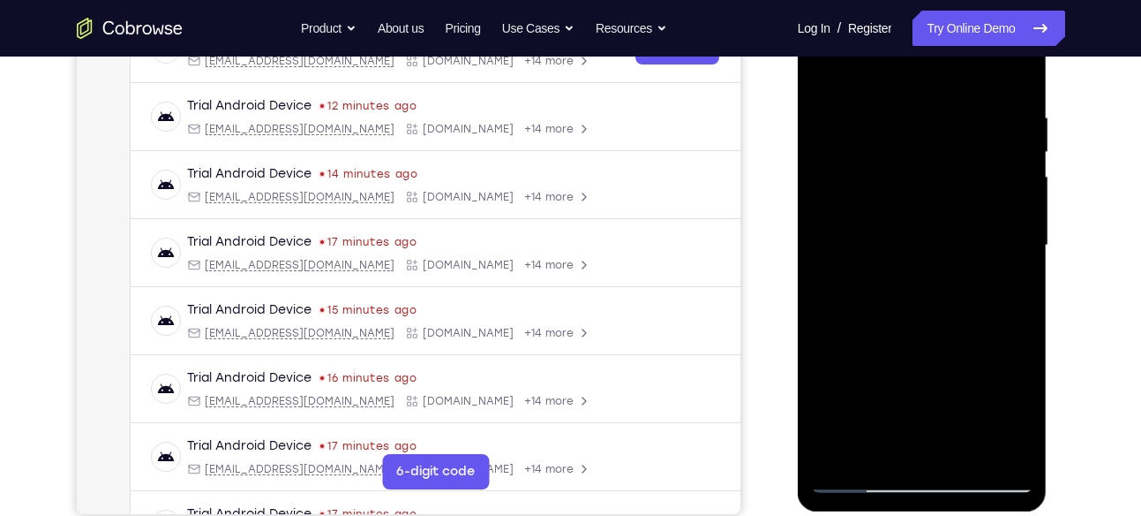
click at [948, 320] on div at bounding box center [922, 245] width 222 height 494
click at [935, 219] on div at bounding box center [922, 245] width 222 height 494
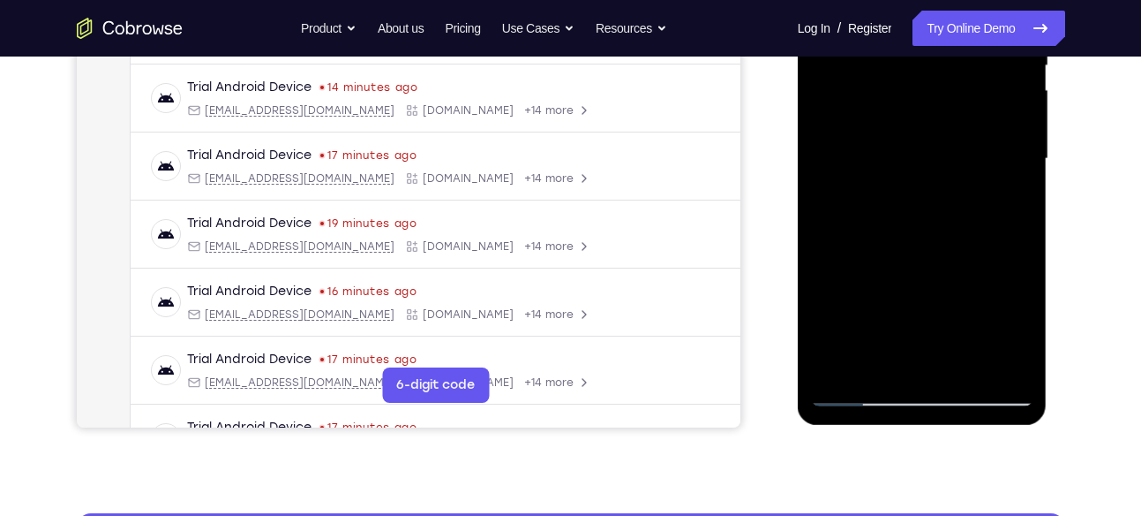
scroll to position [395, 0]
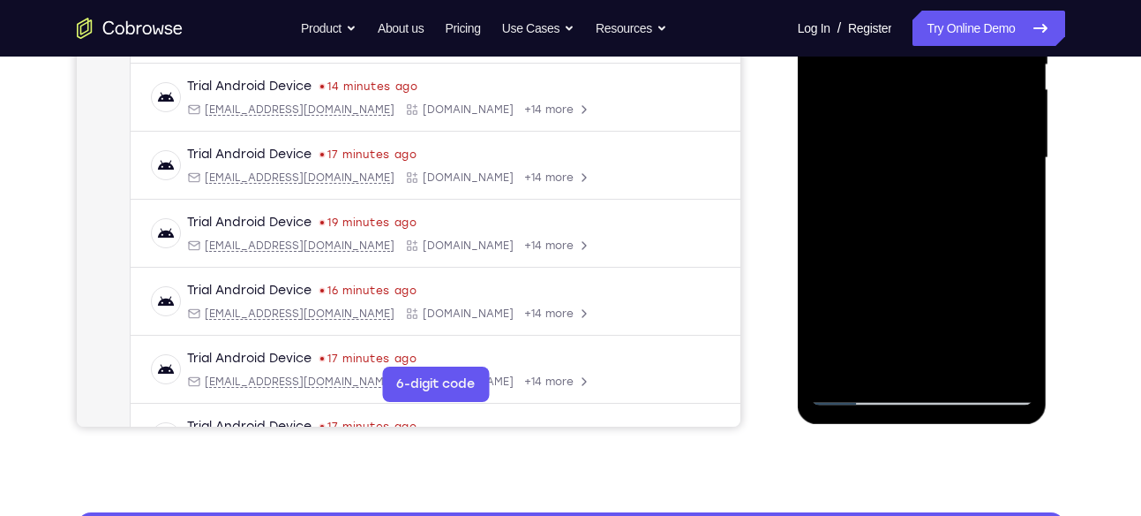
click at [839, 362] on div at bounding box center [922, 158] width 222 height 494
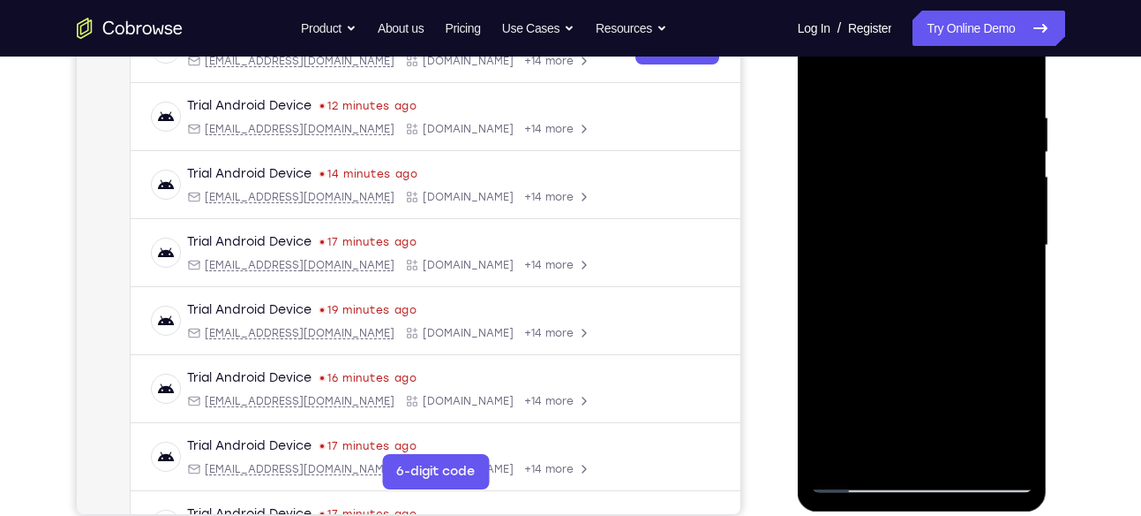
scroll to position [324, 0]
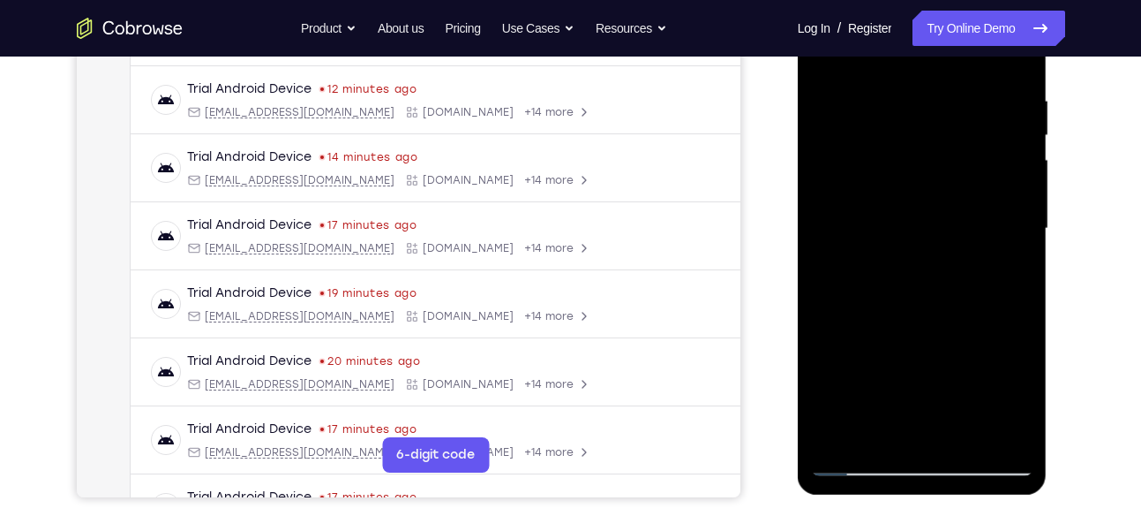
click at [841, 441] on div at bounding box center [922, 228] width 222 height 494
click at [959, 96] on div at bounding box center [922, 228] width 222 height 494
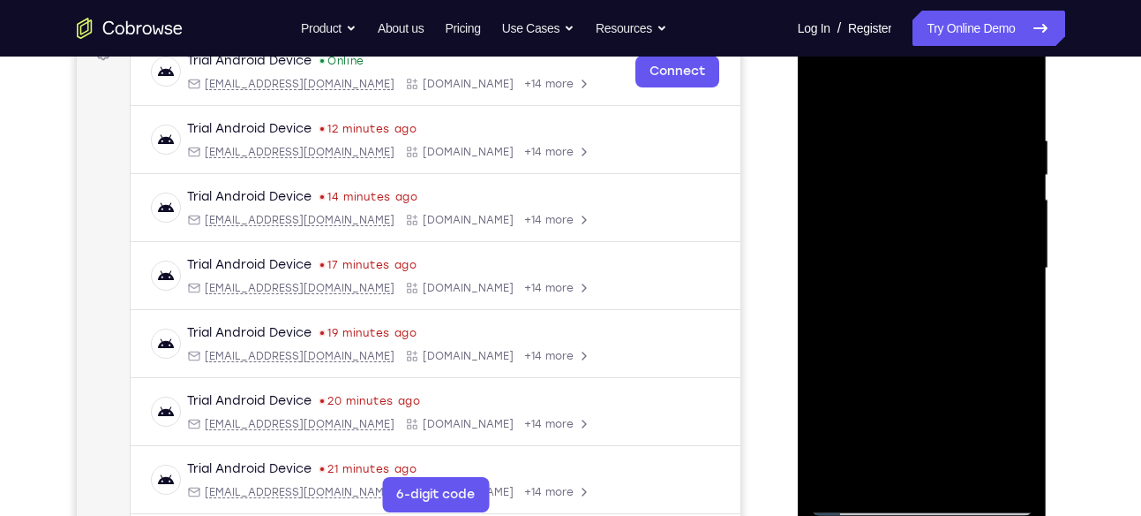
click at [1006, 328] on div at bounding box center [922, 268] width 222 height 494
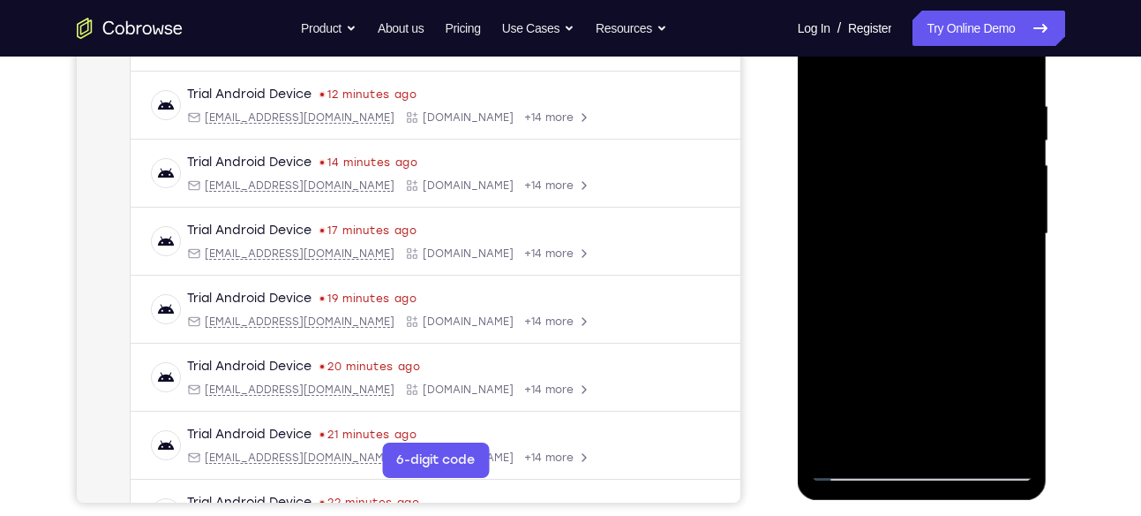
scroll to position [320, 0]
click at [1001, 220] on div at bounding box center [922, 233] width 222 height 494
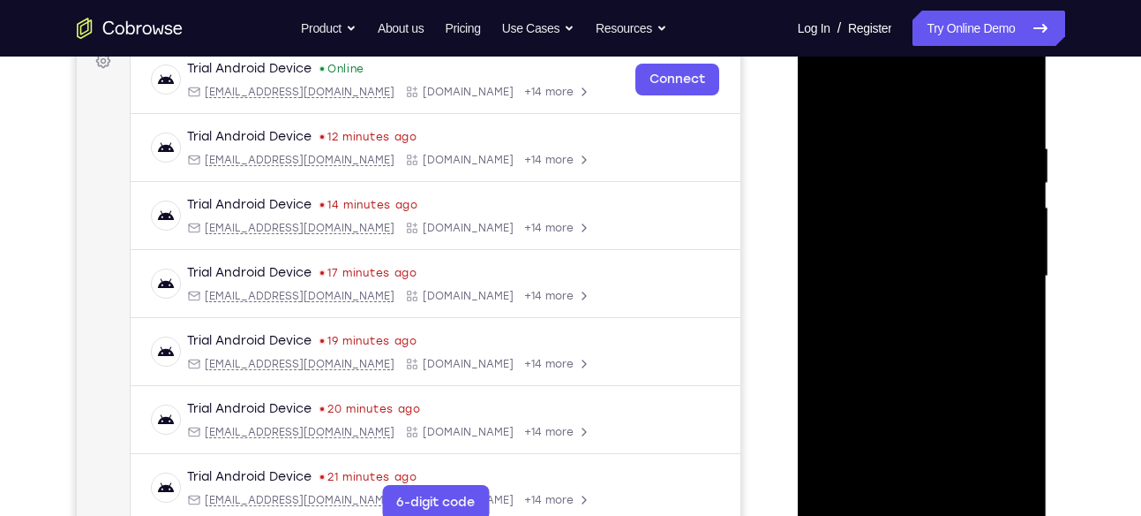
scroll to position [275, 0]
click at [1013, 109] on div at bounding box center [922, 278] width 222 height 494
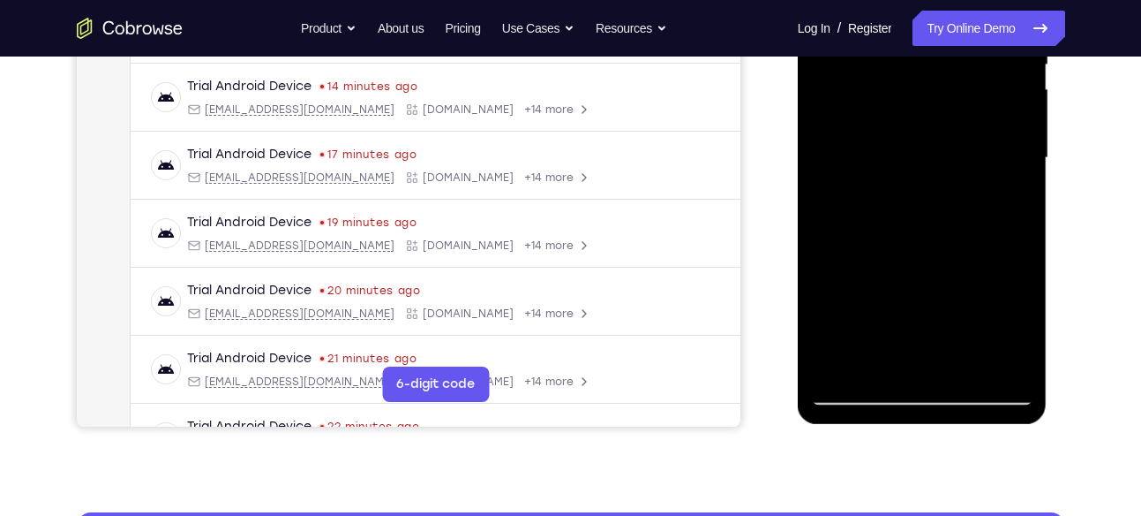
scroll to position [396, 0]
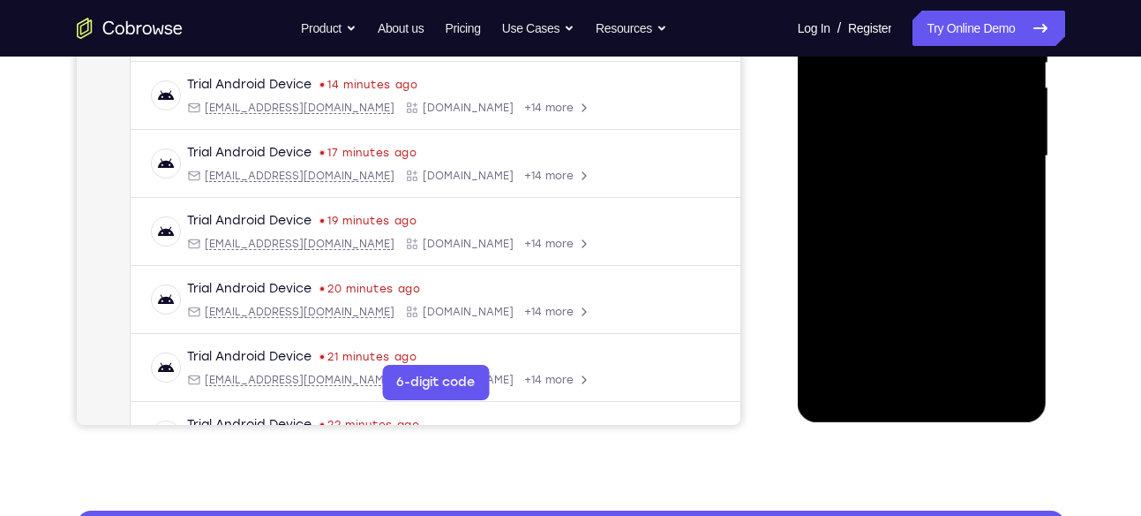
click at [991, 362] on div at bounding box center [922, 156] width 222 height 494
click at [926, 360] on div at bounding box center [922, 156] width 222 height 494
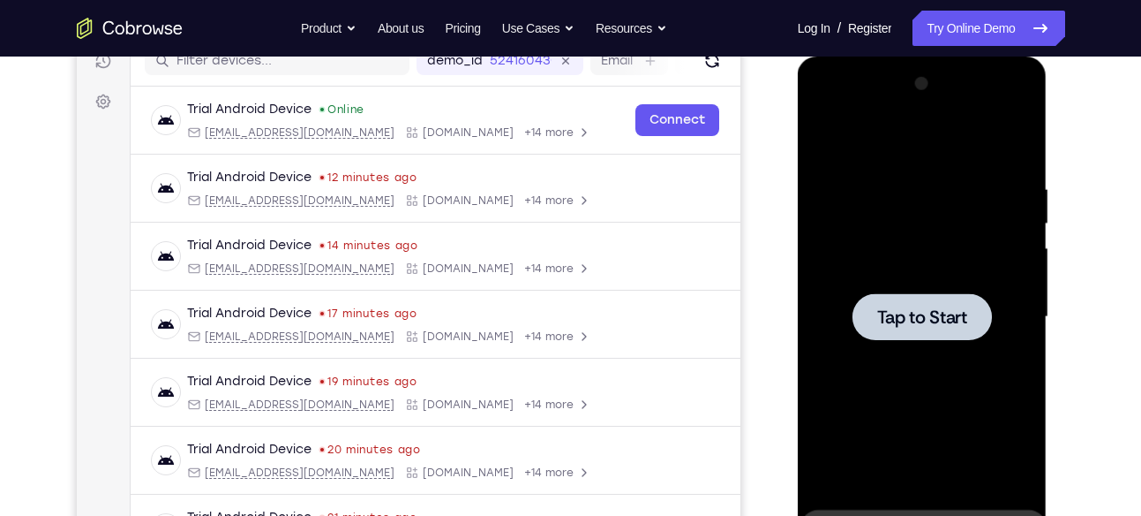
scroll to position [235, 0]
click at [922, 285] on div at bounding box center [922, 318] width 222 height 494
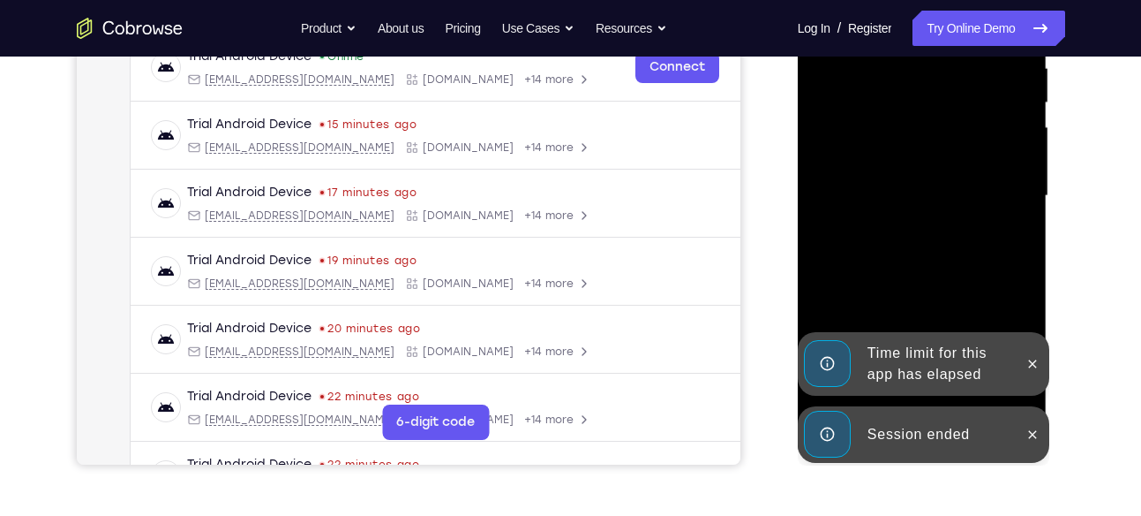
scroll to position [358, 0]
click at [1031, 430] on icon at bounding box center [1033, 433] width 8 height 8
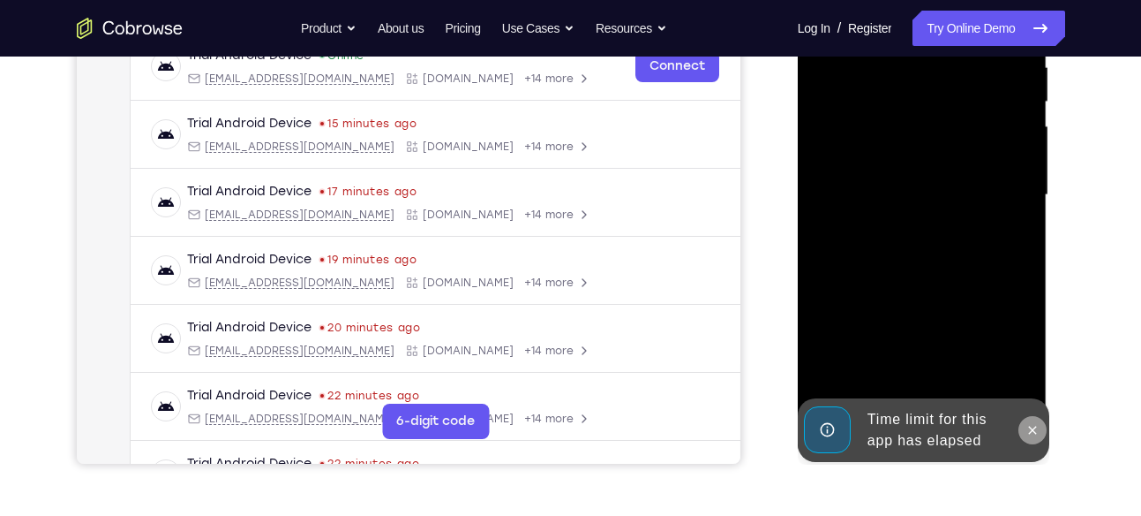
click at [1034, 431] on icon at bounding box center [1033, 430] width 14 height 14
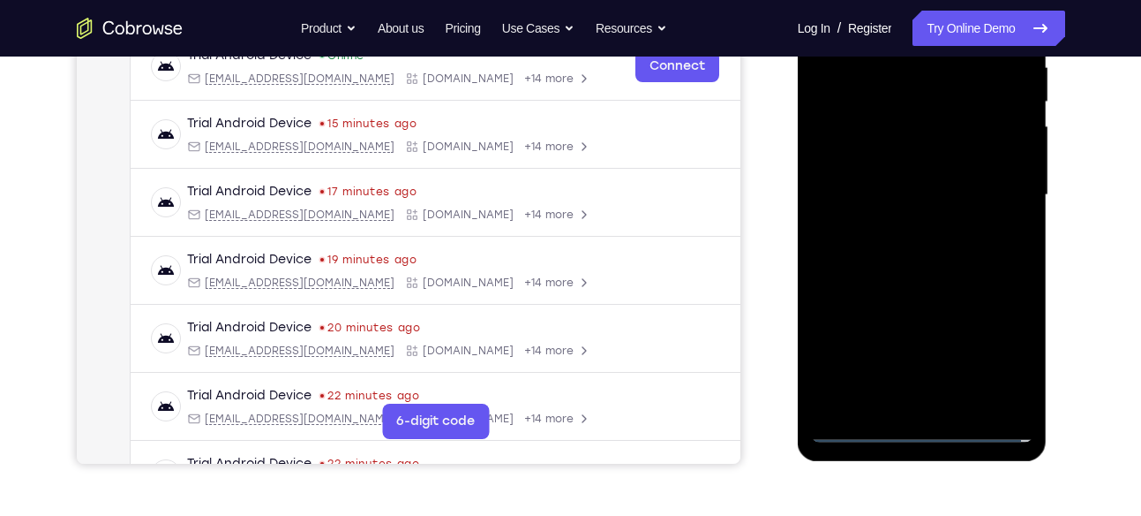
click at [917, 426] on div at bounding box center [922, 195] width 222 height 494
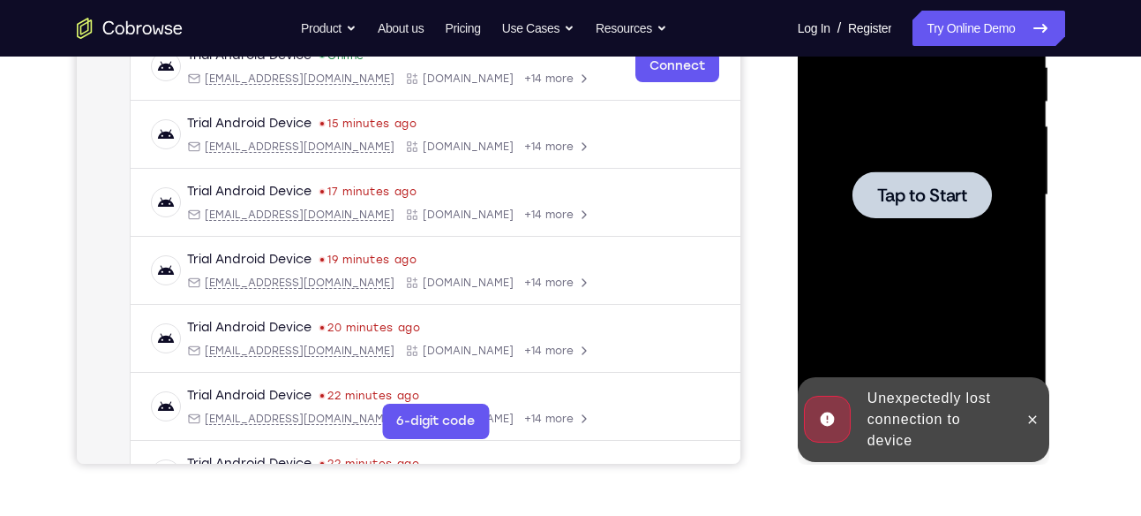
click at [902, 162] on div at bounding box center [922, 195] width 222 height 494
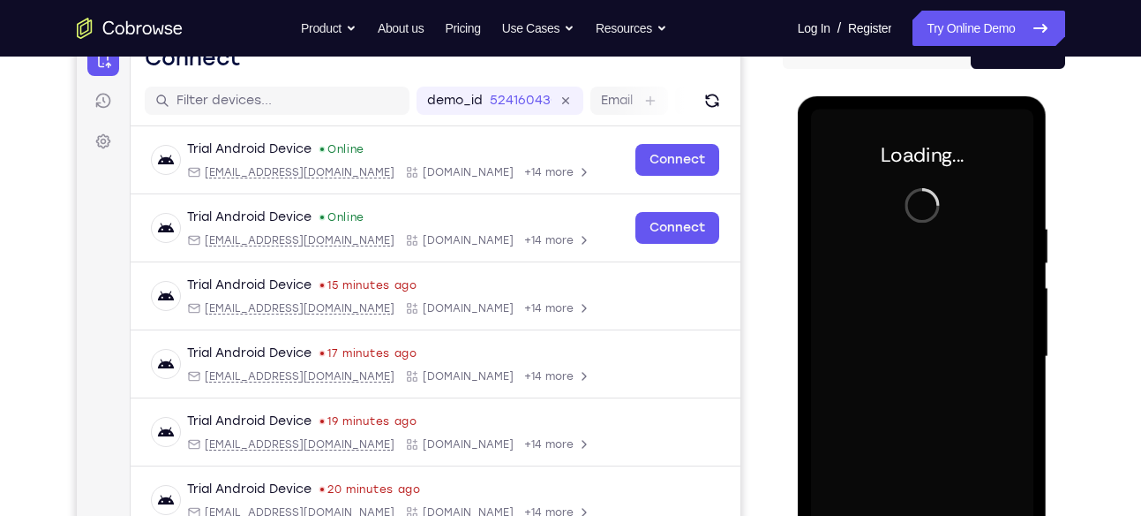
scroll to position [192, 0]
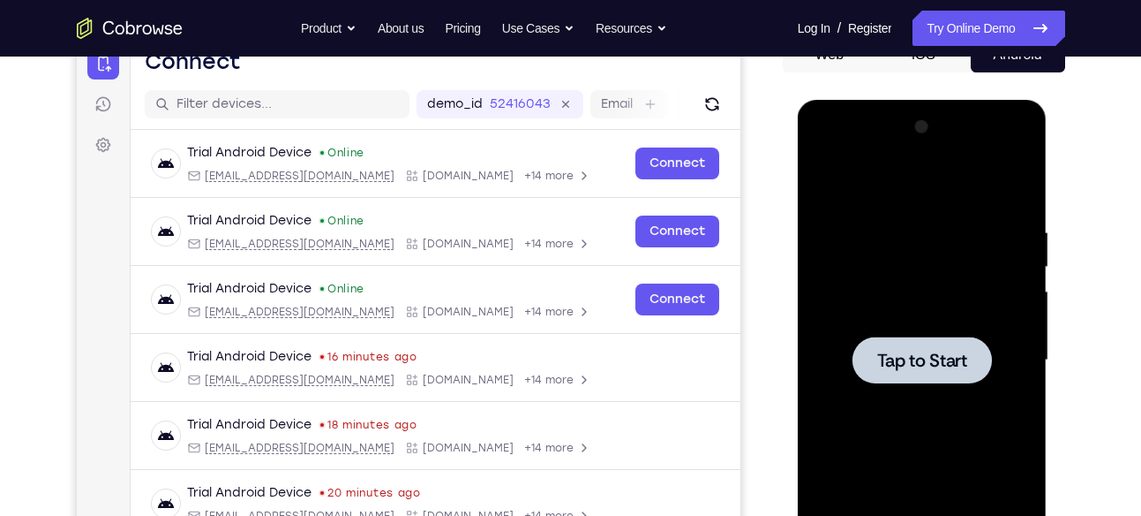
click at [930, 341] on div at bounding box center [922, 359] width 139 height 47
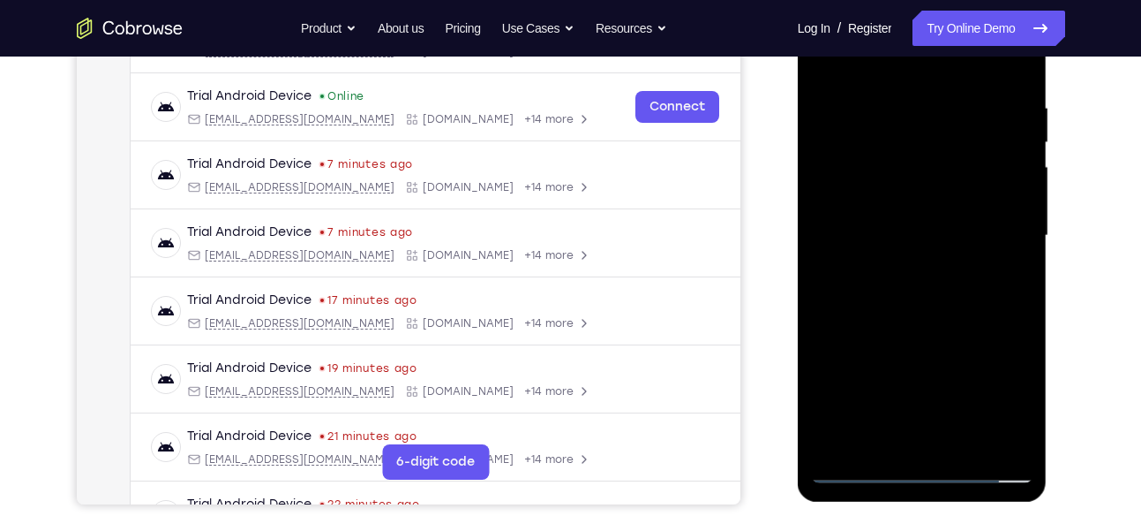
scroll to position [321, 0]
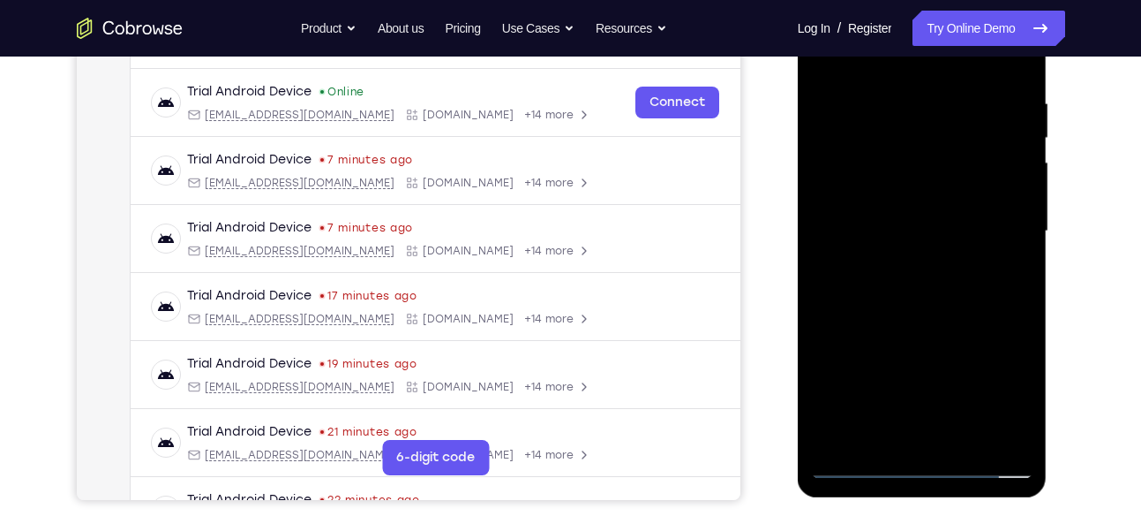
click at [923, 462] on div at bounding box center [922, 231] width 222 height 494
click at [924, 460] on div at bounding box center [922, 231] width 222 height 494
click at [1006, 394] on div at bounding box center [922, 231] width 222 height 494
click at [930, 168] on div at bounding box center [922, 231] width 222 height 494
click at [1001, 394] on div at bounding box center [922, 231] width 222 height 494
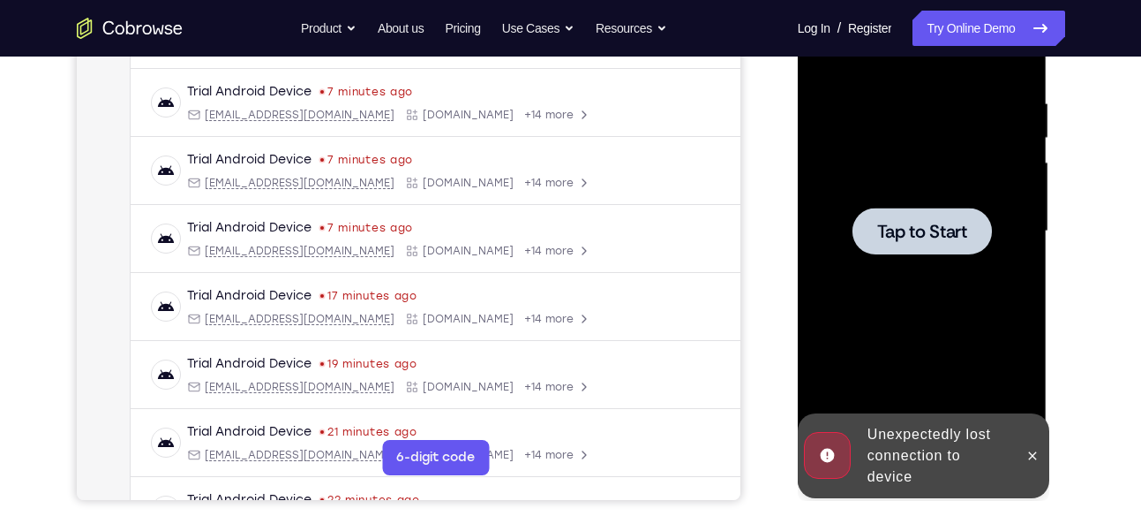
click at [916, 131] on div at bounding box center [922, 231] width 222 height 494
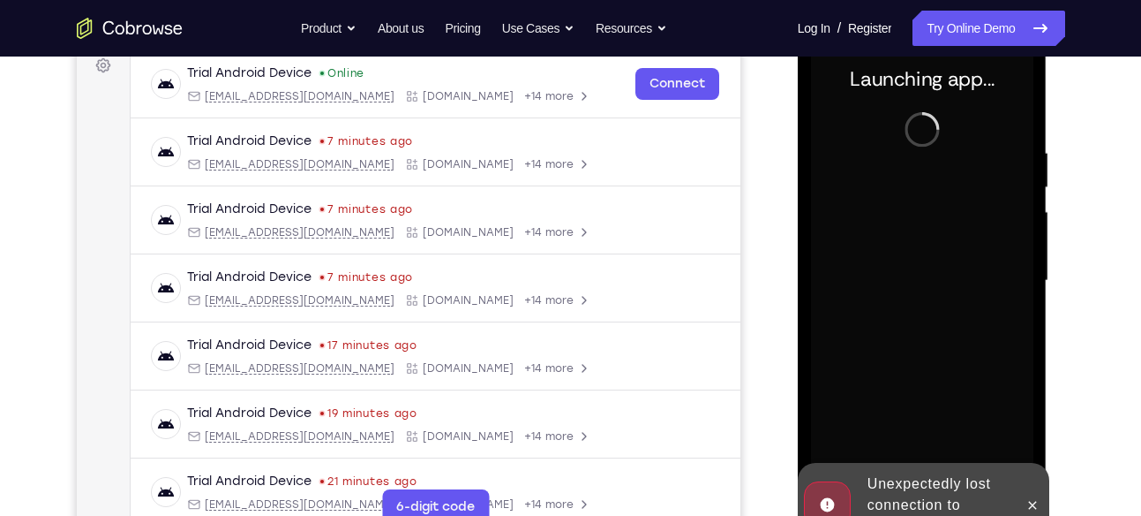
scroll to position [271, 0]
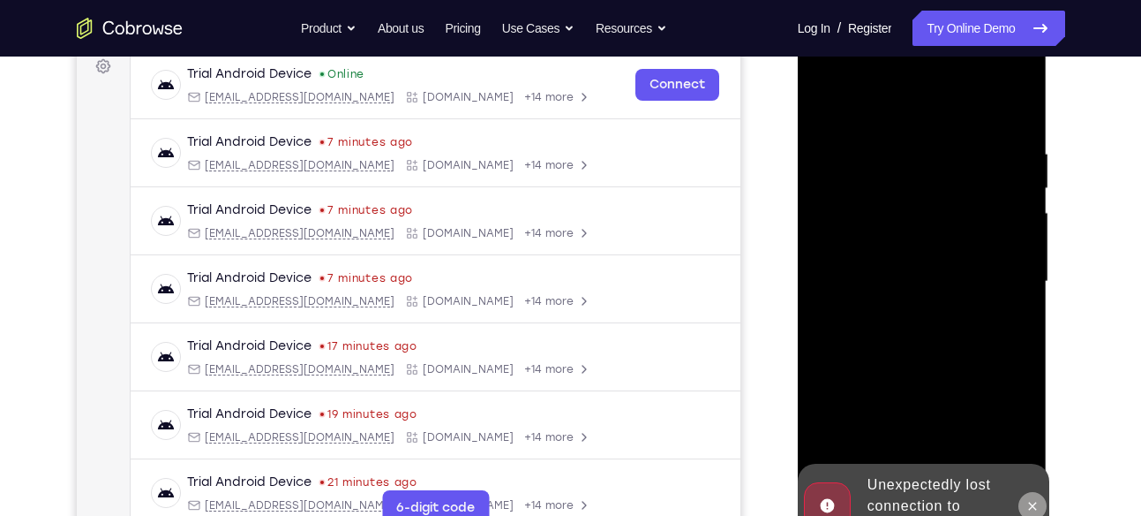
click at [1035, 501] on icon at bounding box center [1033, 506] width 14 height 14
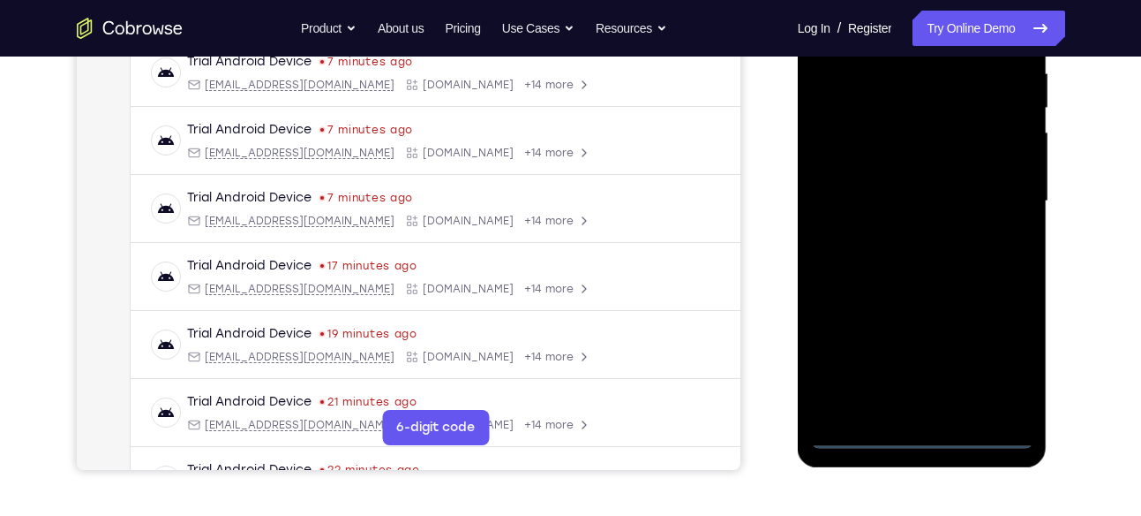
scroll to position [352, 0]
click at [921, 437] on div at bounding box center [922, 200] width 222 height 494
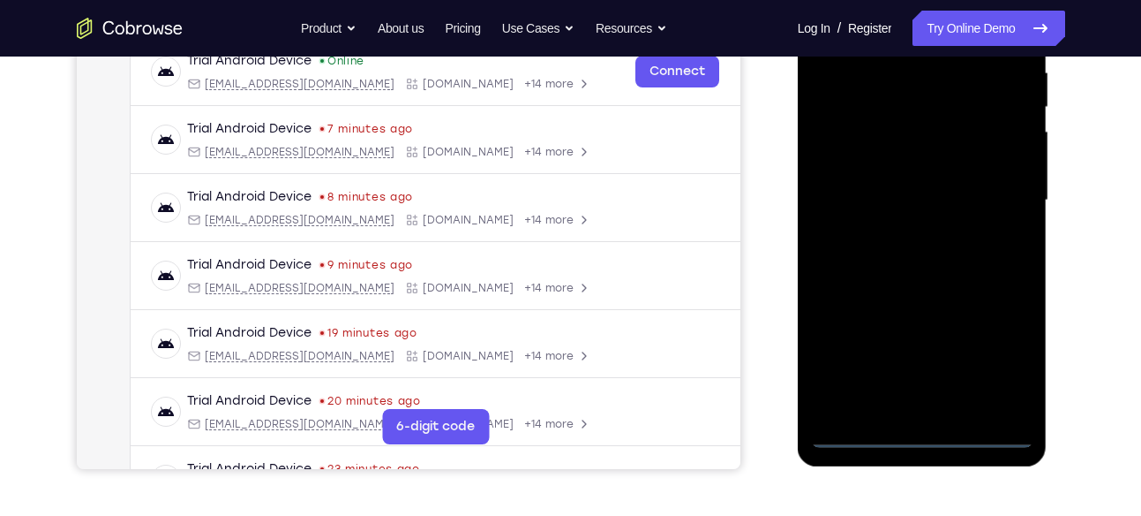
click at [997, 357] on div at bounding box center [922, 200] width 222 height 494
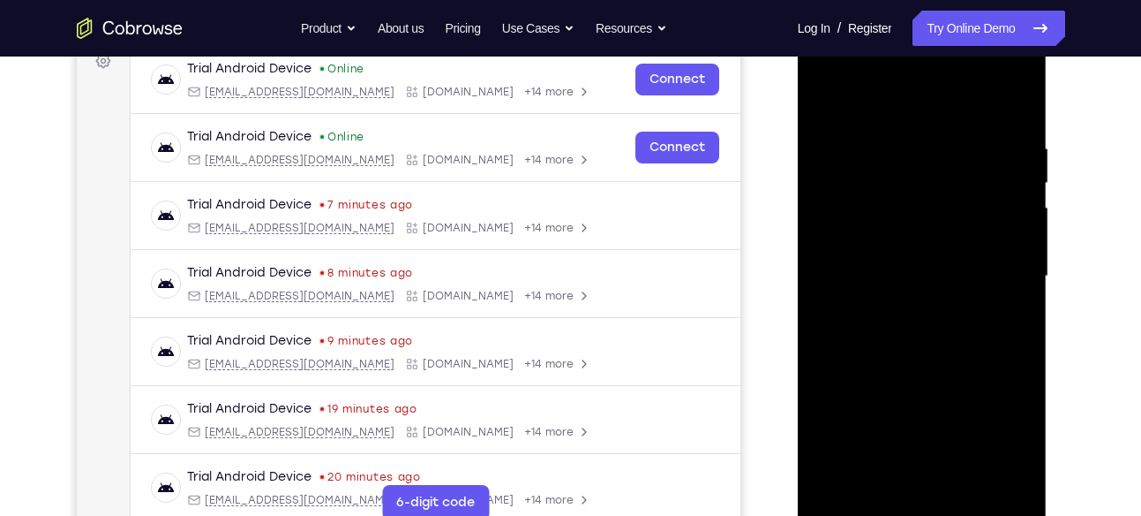
scroll to position [261, 0]
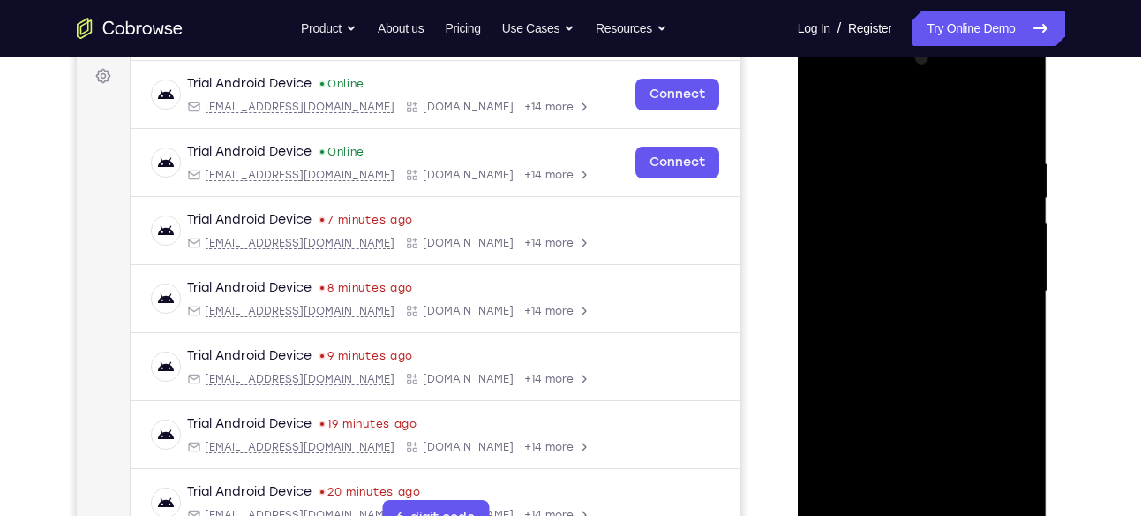
click at [862, 116] on div at bounding box center [922, 291] width 222 height 494
click at [1002, 282] on div at bounding box center [922, 291] width 222 height 494
click at [908, 323] on div at bounding box center [922, 291] width 222 height 494
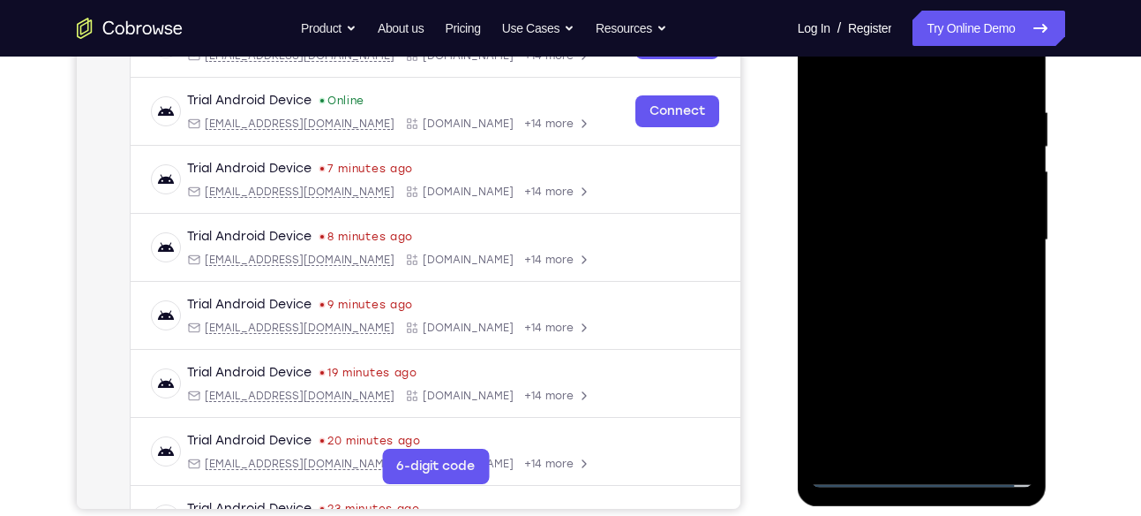
scroll to position [263, 0]
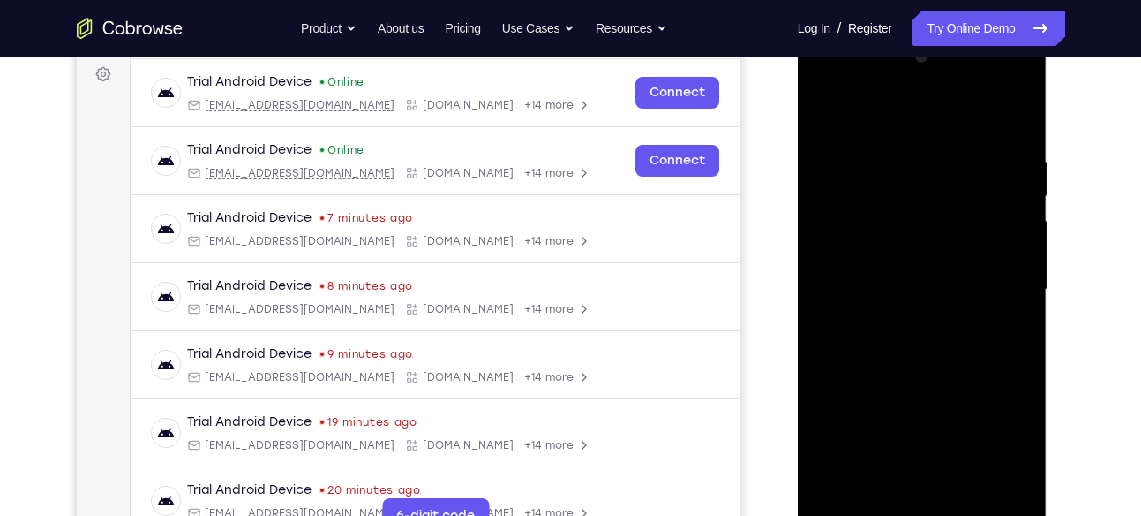
click at [911, 378] on div at bounding box center [922, 289] width 222 height 494
click at [922, 272] on div at bounding box center [922, 289] width 222 height 494
click at [890, 292] on div at bounding box center [922, 289] width 222 height 494
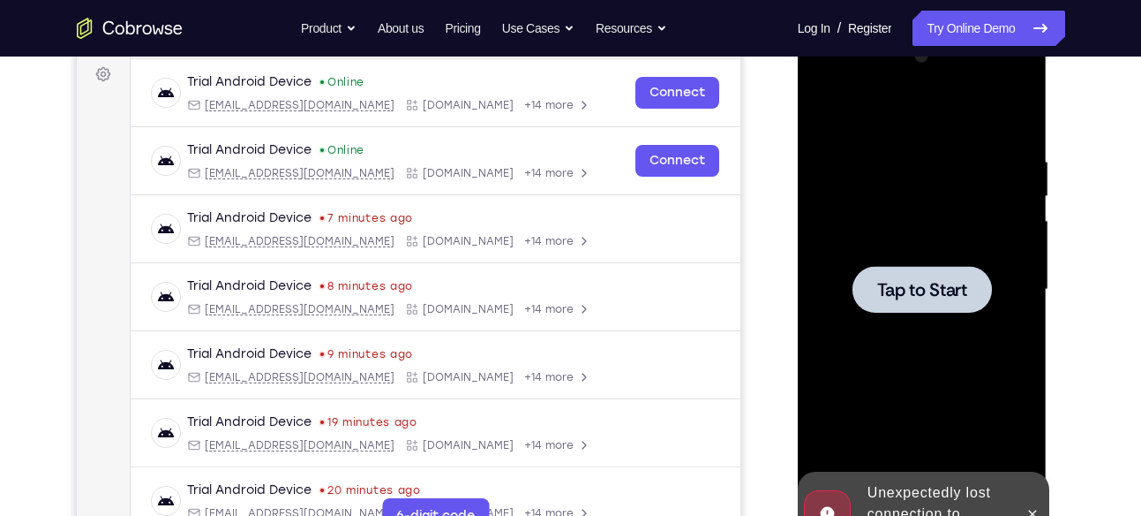
click at [925, 281] on span "Tap to Start" at bounding box center [923, 290] width 90 height 18
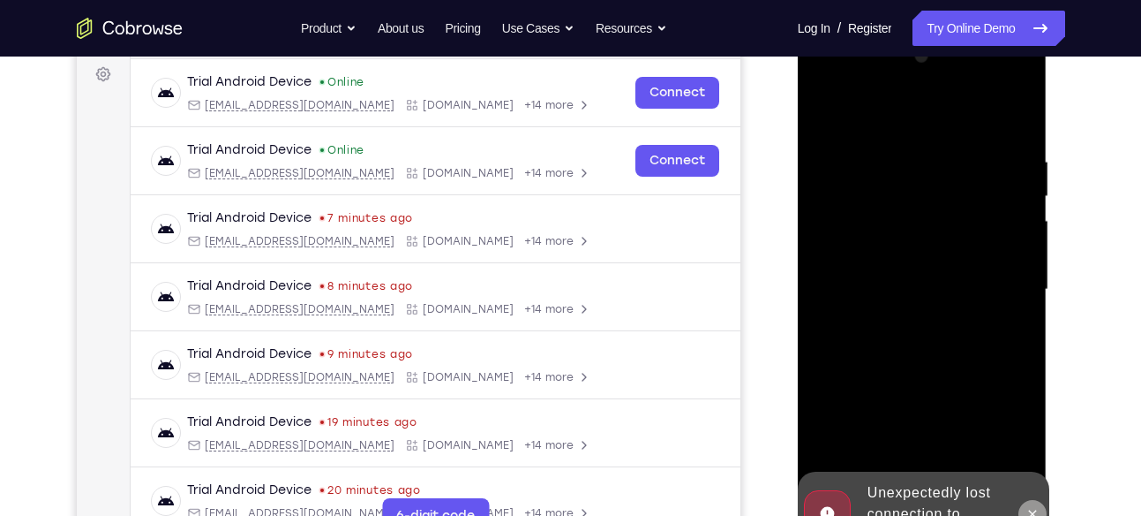
click at [1037, 515] on icon at bounding box center [1033, 514] width 14 height 14
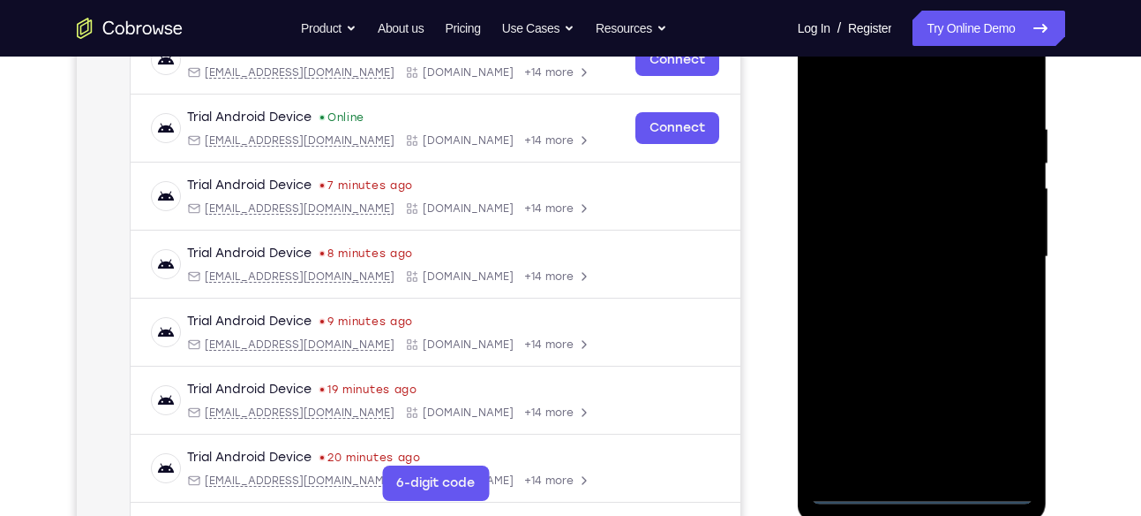
scroll to position [298, 0]
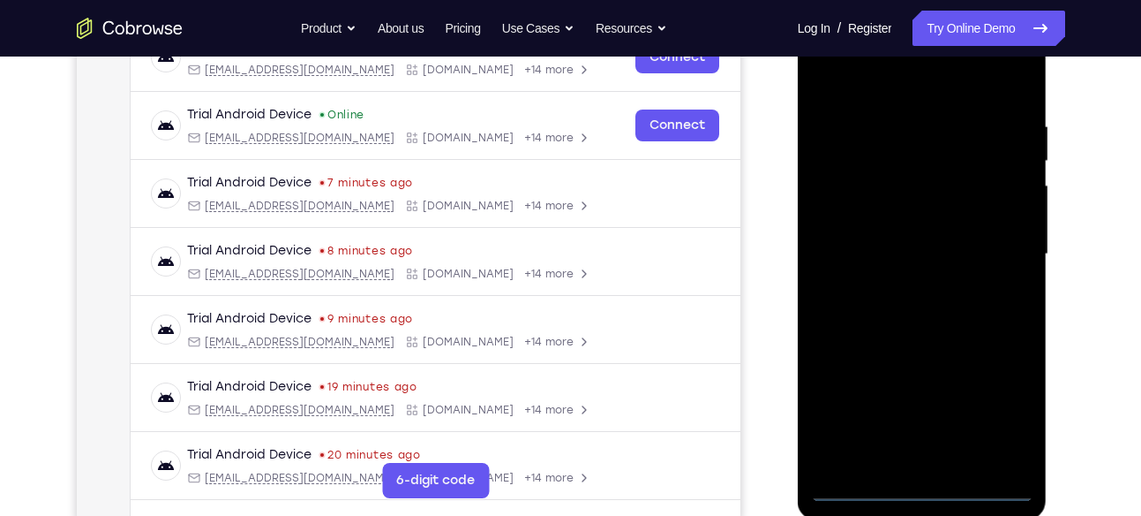
click at [924, 486] on div at bounding box center [922, 254] width 222 height 494
click at [1003, 412] on div at bounding box center [922, 254] width 222 height 494
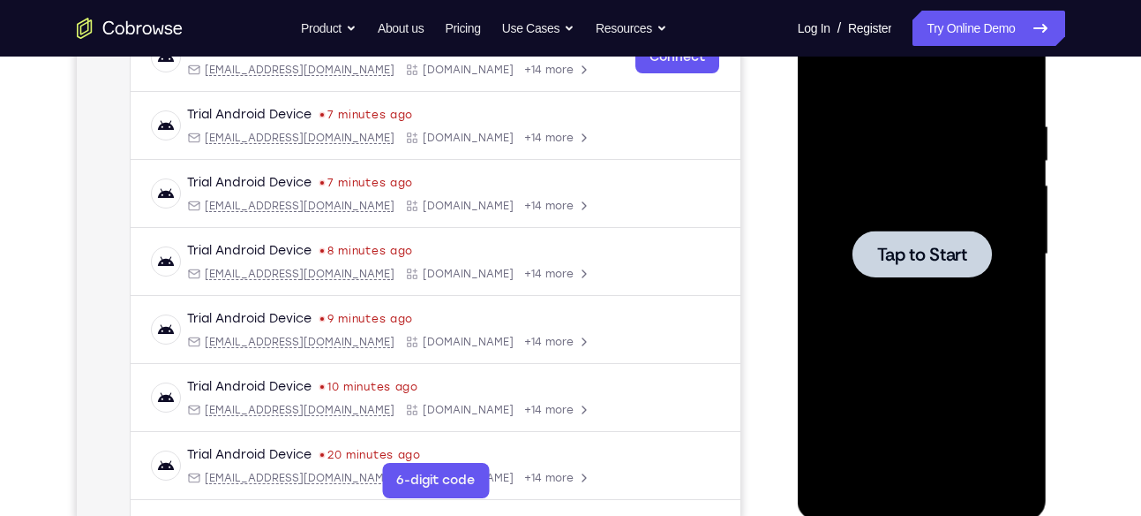
click at [900, 253] on span "Tap to Start" at bounding box center [923, 254] width 90 height 18
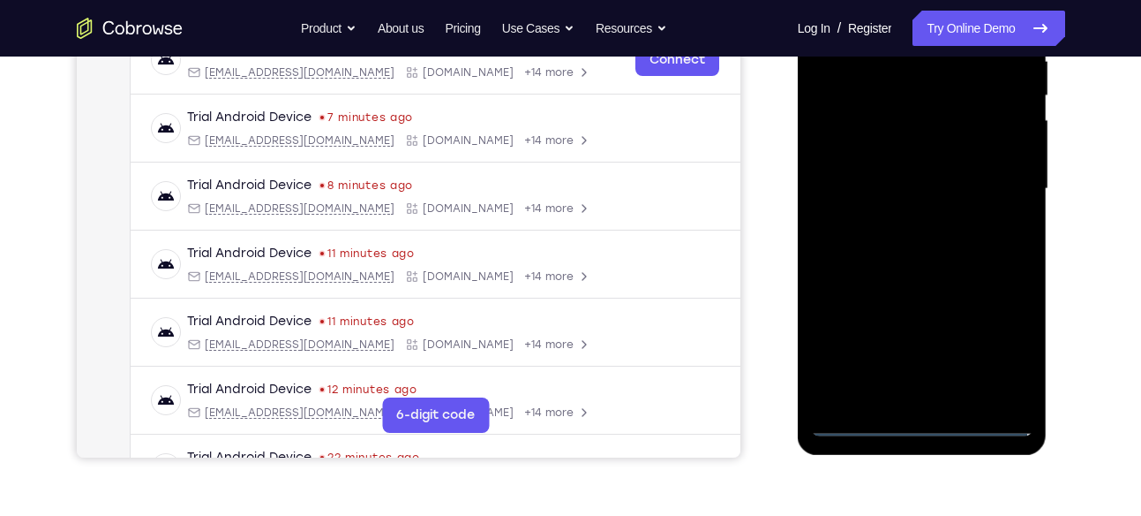
scroll to position [370, 0]
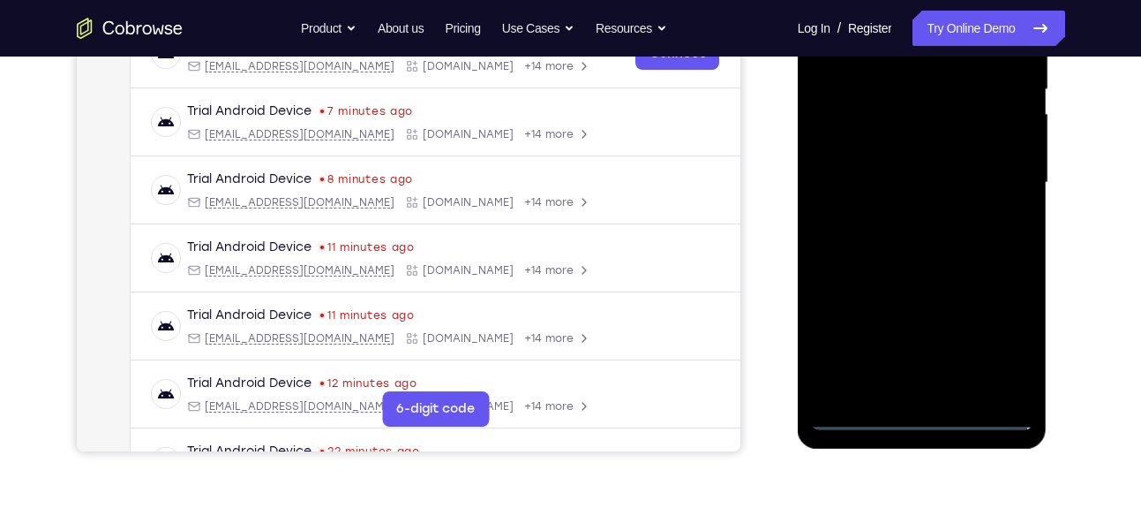
click at [922, 416] on div at bounding box center [922, 183] width 222 height 494
click at [994, 341] on div at bounding box center [922, 183] width 222 height 494
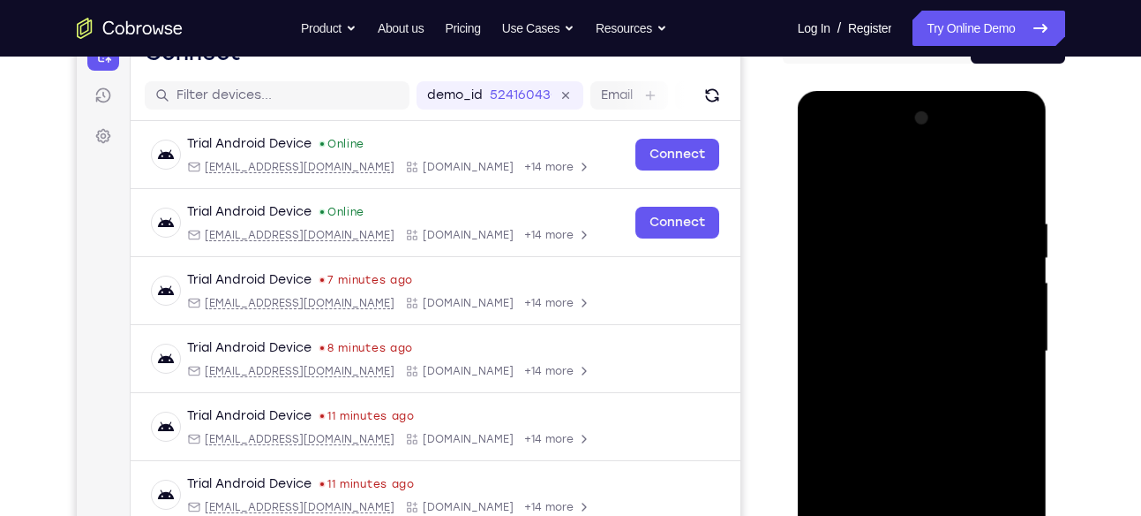
scroll to position [192, 0]
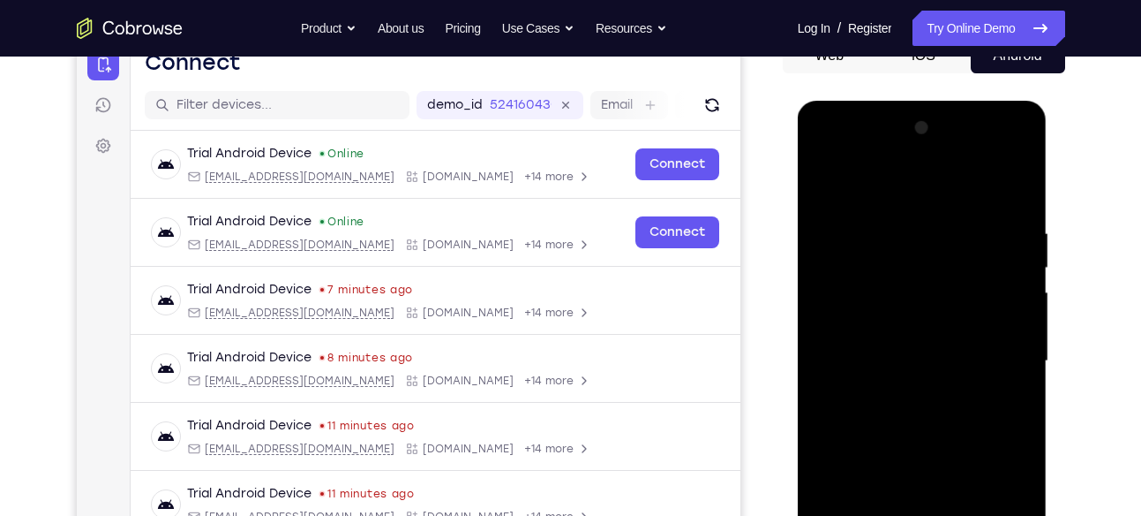
click at [885, 179] on div at bounding box center [922, 361] width 222 height 494
click at [994, 353] on div at bounding box center [922, 361] width 222 height 494
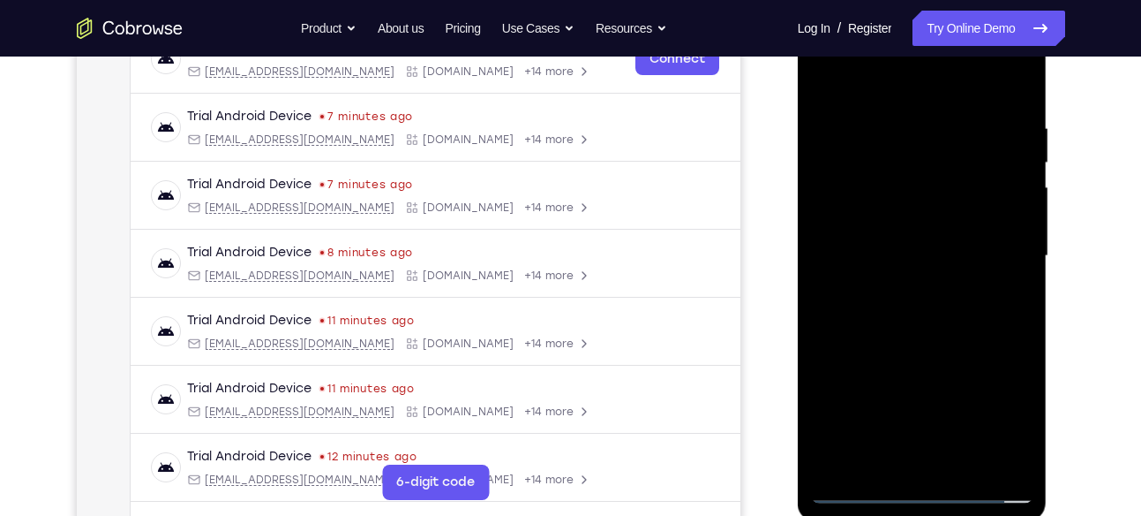
scroll to position [286, 0]
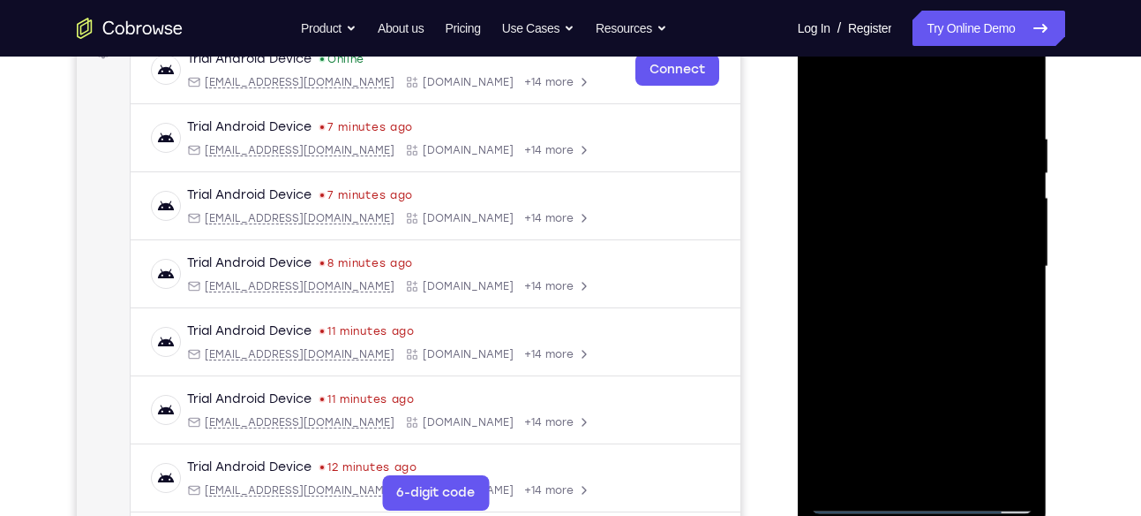
click at [907, 298] on div at bounding box center [922, 266] width 222 height 494
click at [915, 356] on div at bounding box center [922, 266] width 222 height 494
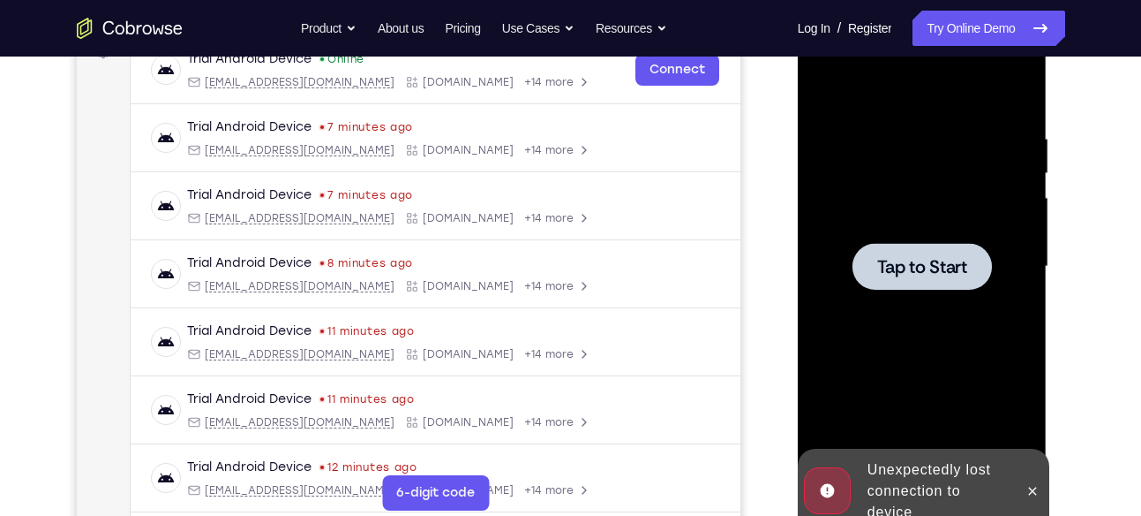
click at [938, 266] on span "Tap to Start" at bounding box center [923, 267] width 90 height 18
